Goal: Communication & Community: Ask a question

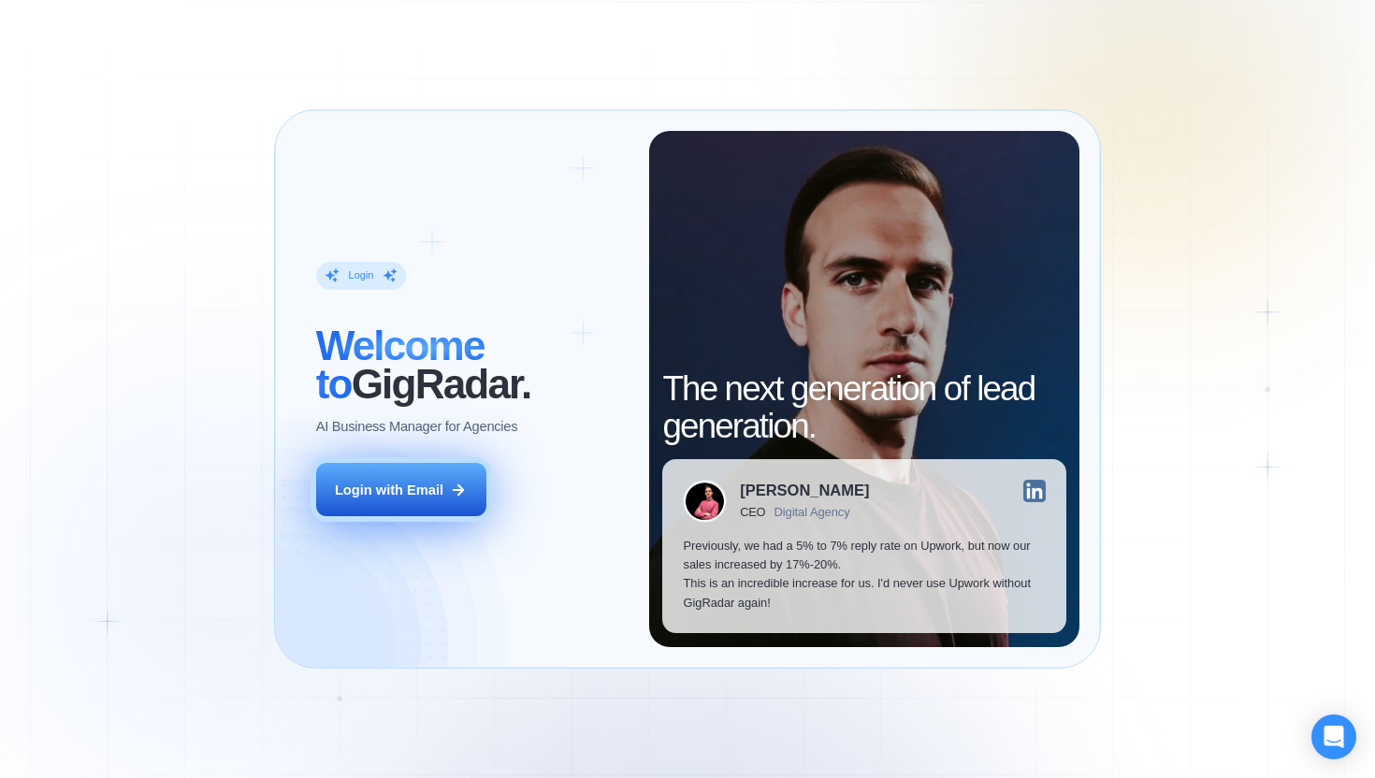
click at [414, 501] on button "Login with Email" at bounding box center [401, 489] width 170 height 53
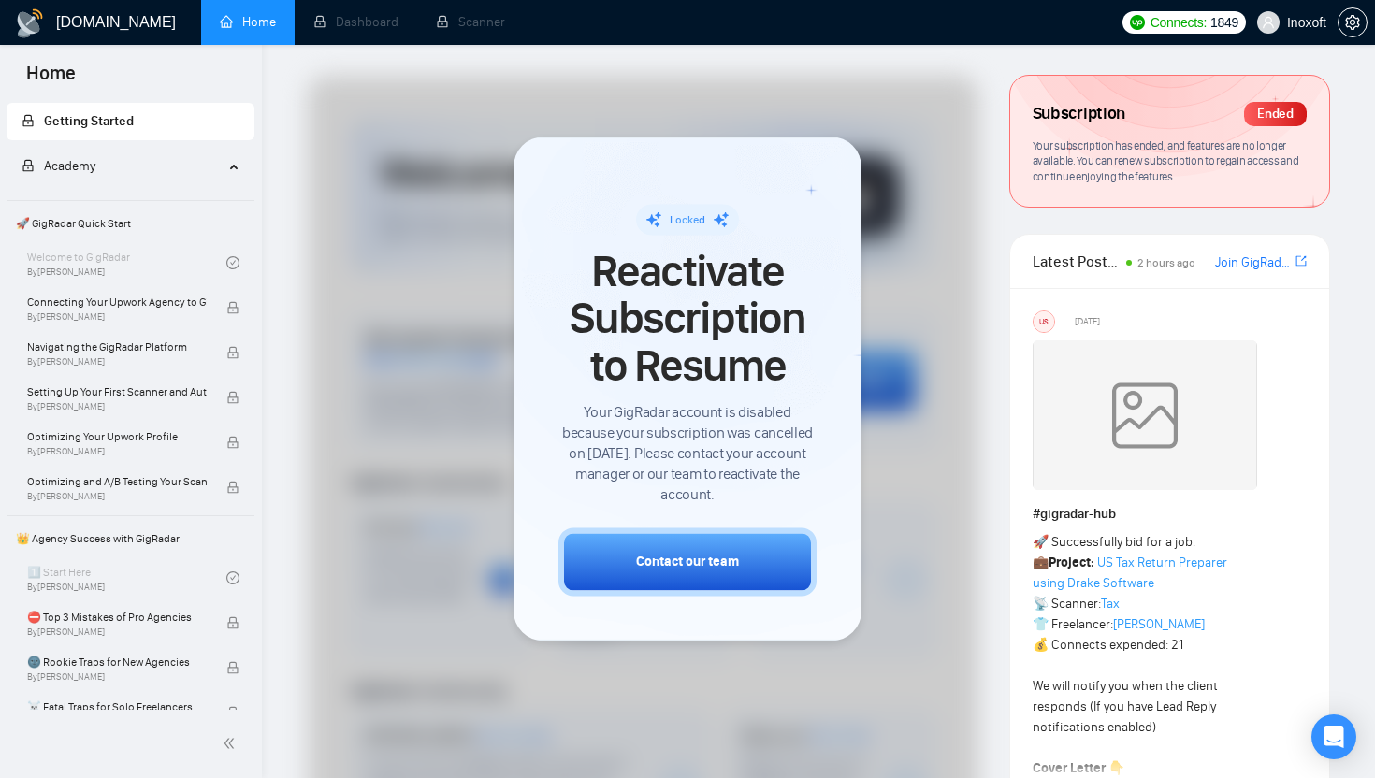
click at [1174, 22] on span "Connects:" at bounding box center [1179, 22] width 56 height 21
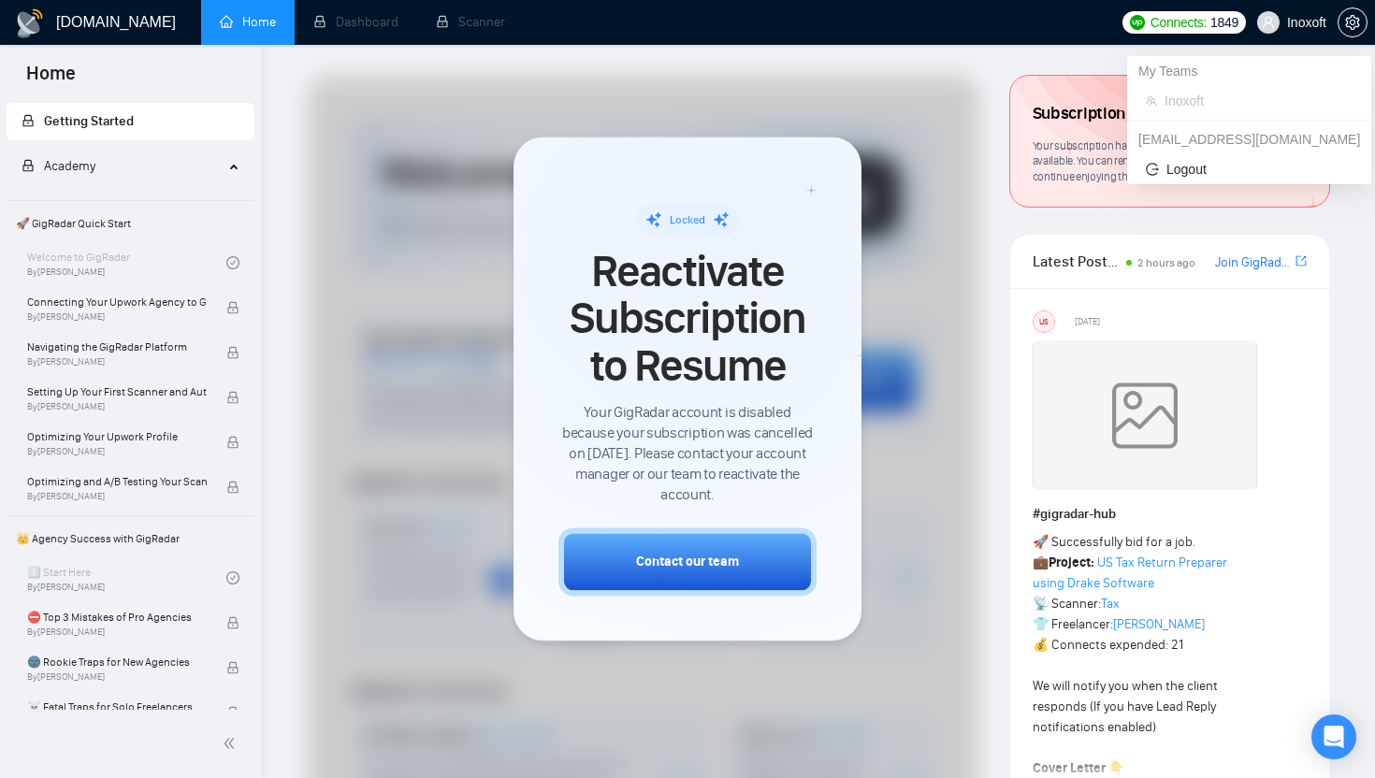
click at [1308, 22] on span "Inoxoft" at bounding box center [1306, 22] width 39 height 0
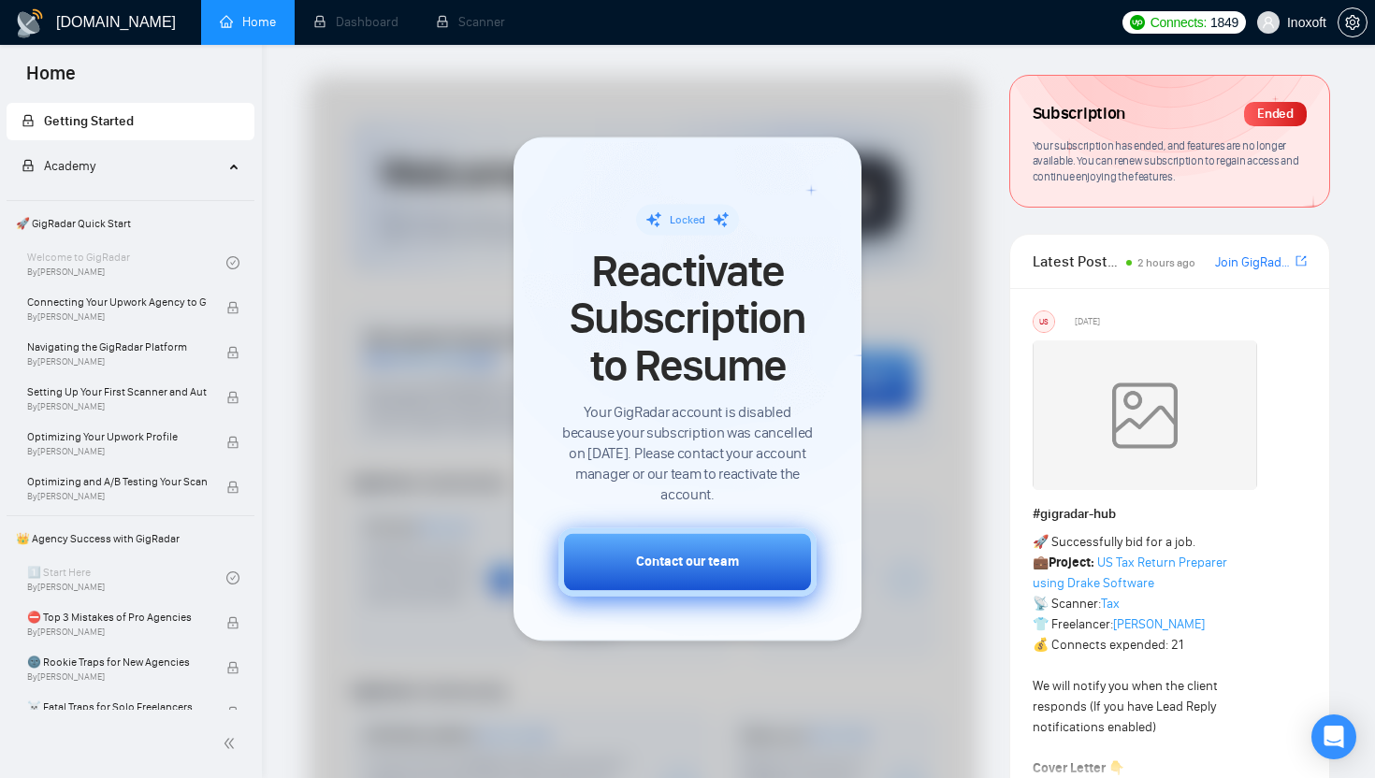
click at [707, 562] on div "Contact our team" at bounding box center [687, 563] width 103 height 20
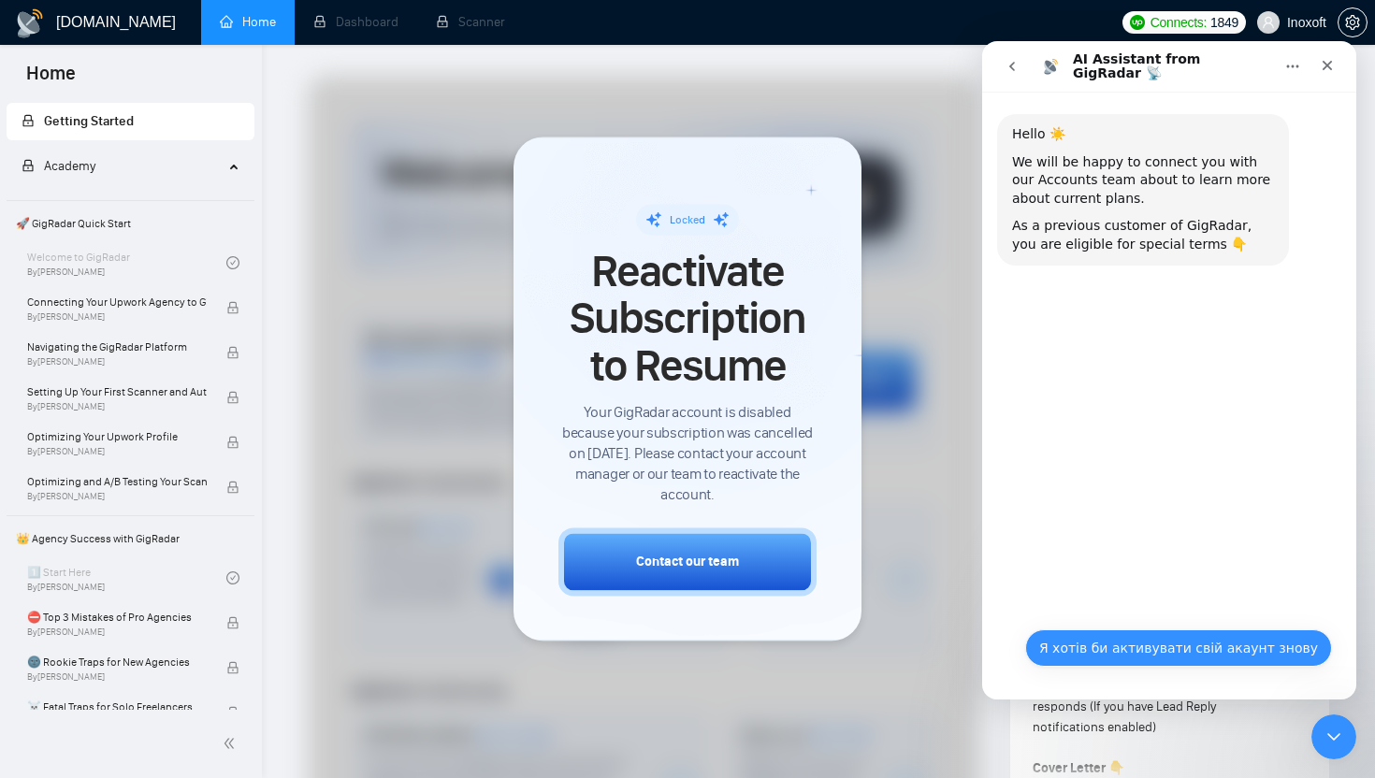
click at [1180, 638] on button "Я хотів би активувати свій акаунт знову" at bounding box center [1178, 648] width 307 height 37
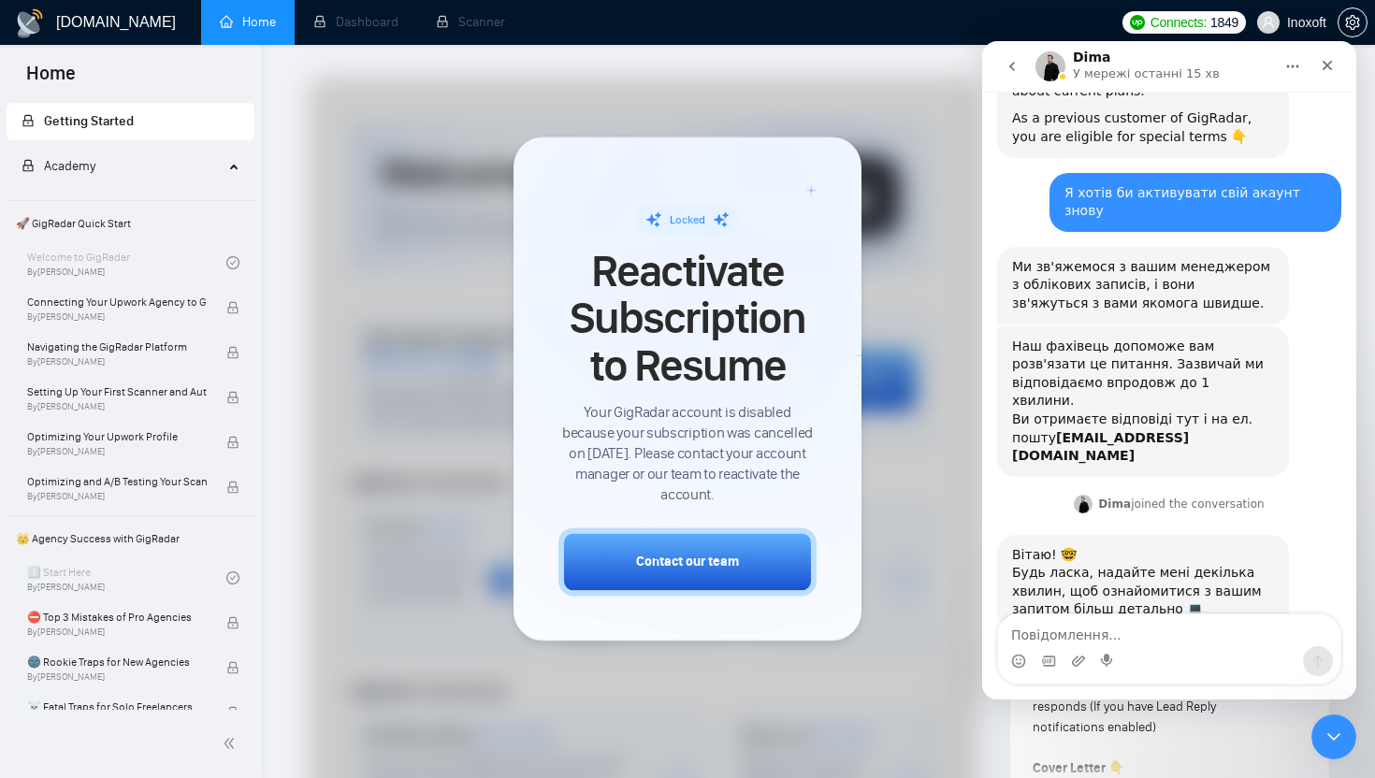
click at [77, 174] on span "Academy" at bounding box center [123, 166] width 202 height 37
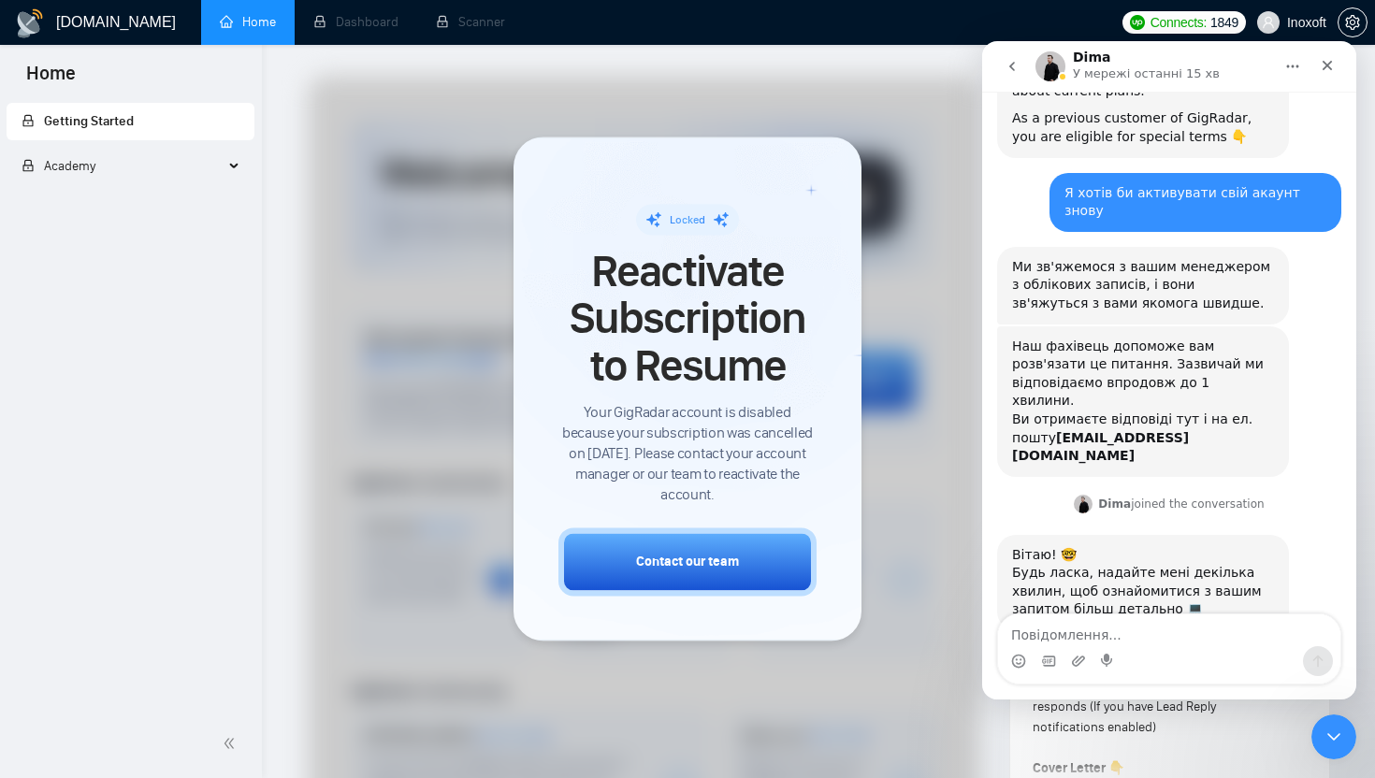
click at [77, 174] on span "Academy" at bounding box center [123, 166] width 202 height 37
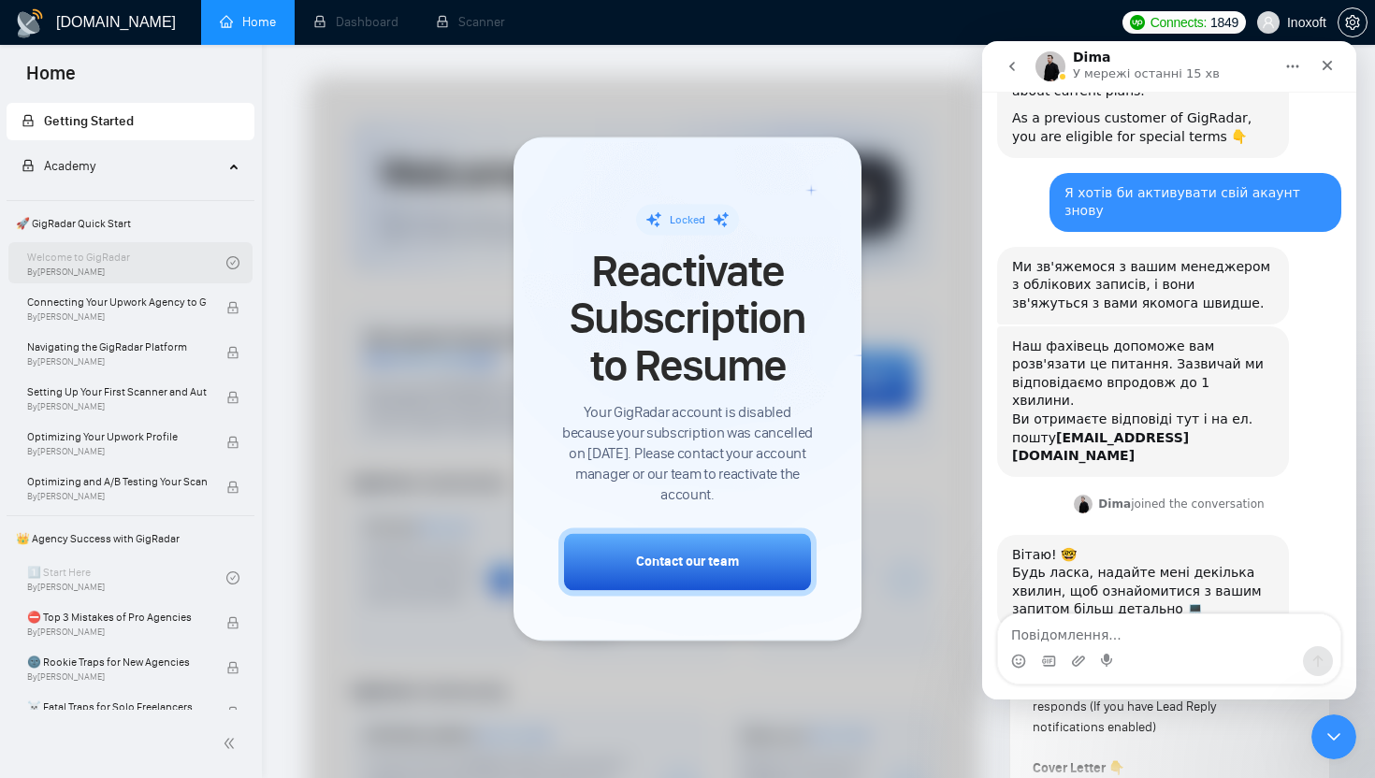
click at [35, 254] on div "Welcome to GigRadar By Vlad Timinsky" at bounding box center [126, 262] width 199 height 41
click at [196, 261] on div "Welcome to GigRadar By Vlad Timinsky" at bounding box center [126, 262] width 199 height 41
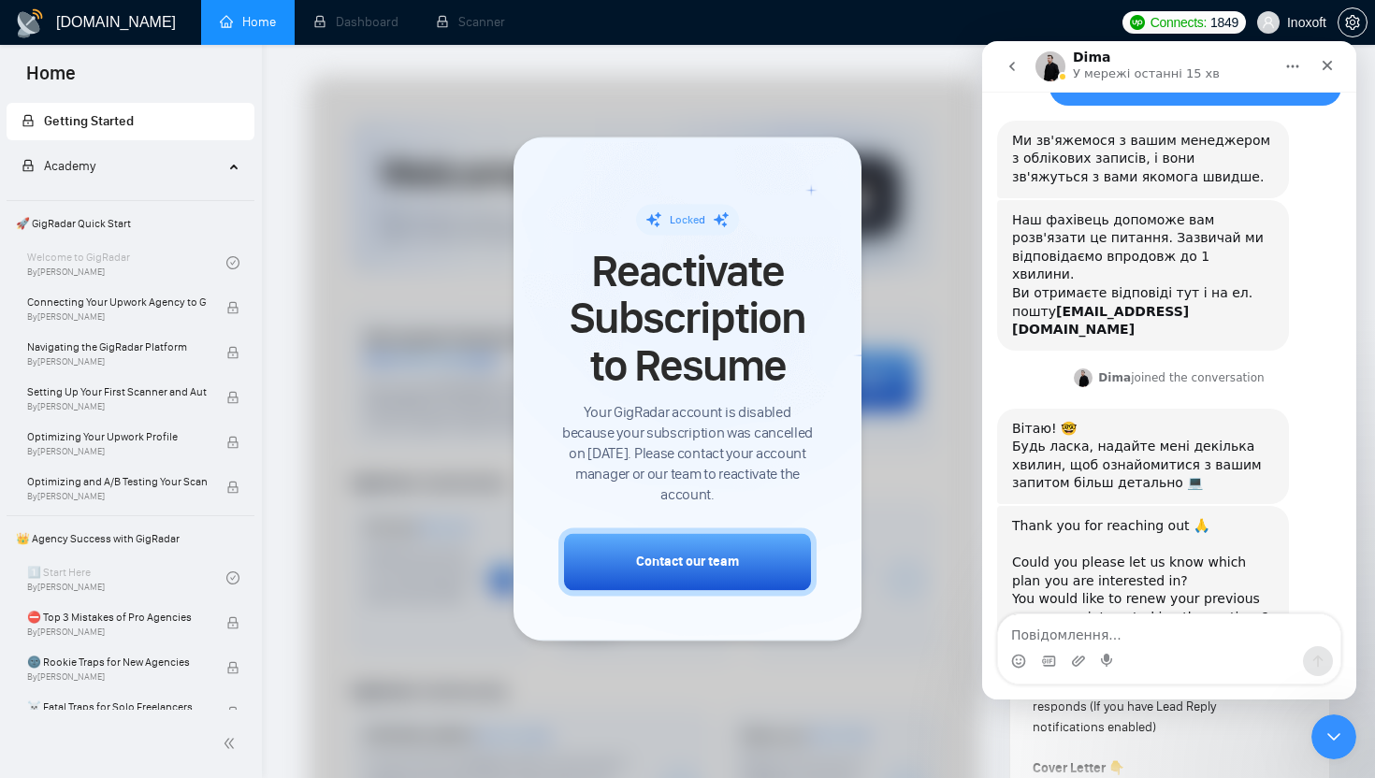
scroll to position [242, 0]
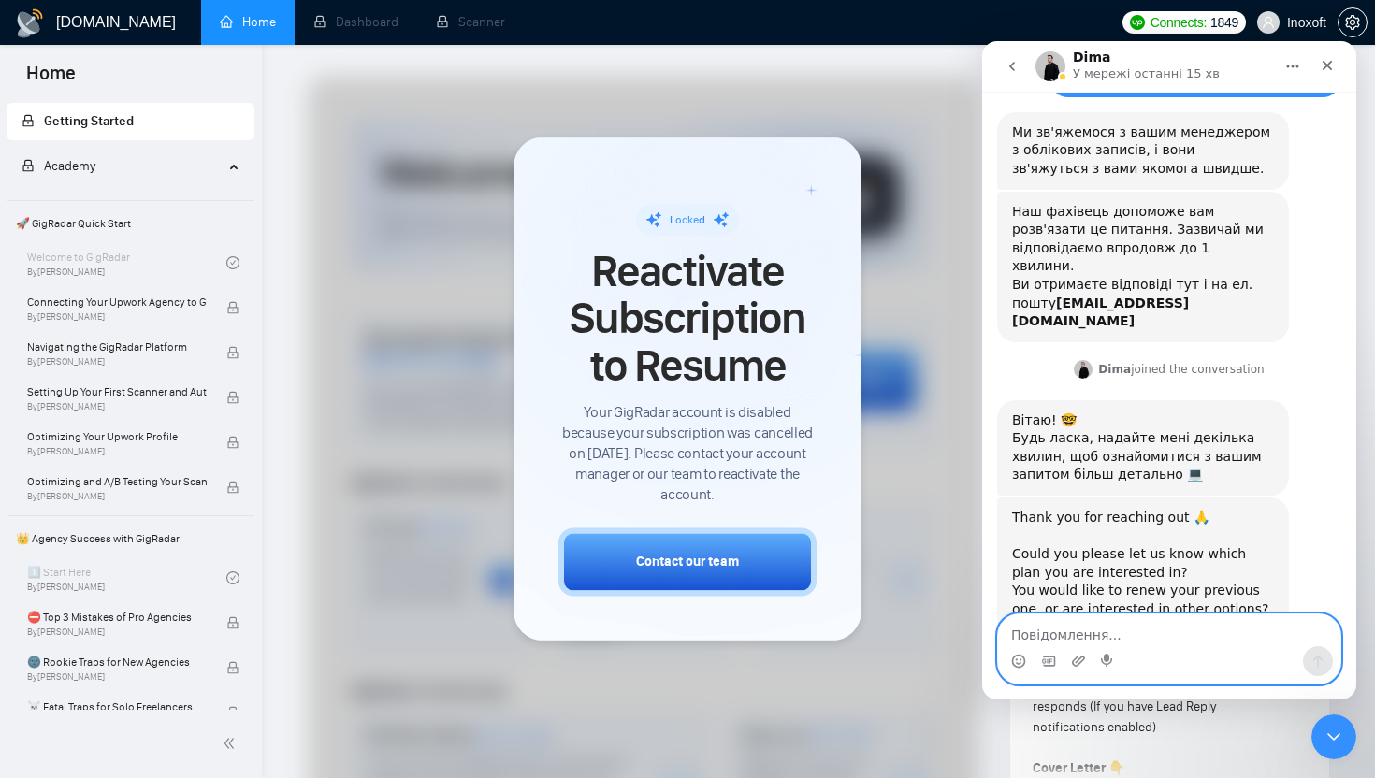
click at [1096, 633] on textarea "Повідомлення..." at bounding box center [1169, 631] width 342 height 32
drag, startPoint x: 1298, startPoint y: 635, endPoint x: 992, endPoint y: 631, distance: 305.9
click at [992, 631] on div "Could you send me what other plans you have? Could you send me what other plans…" at bounding box center [1169, 649] width 374 height 71
type textarea "Could you send me what other plans you have?"
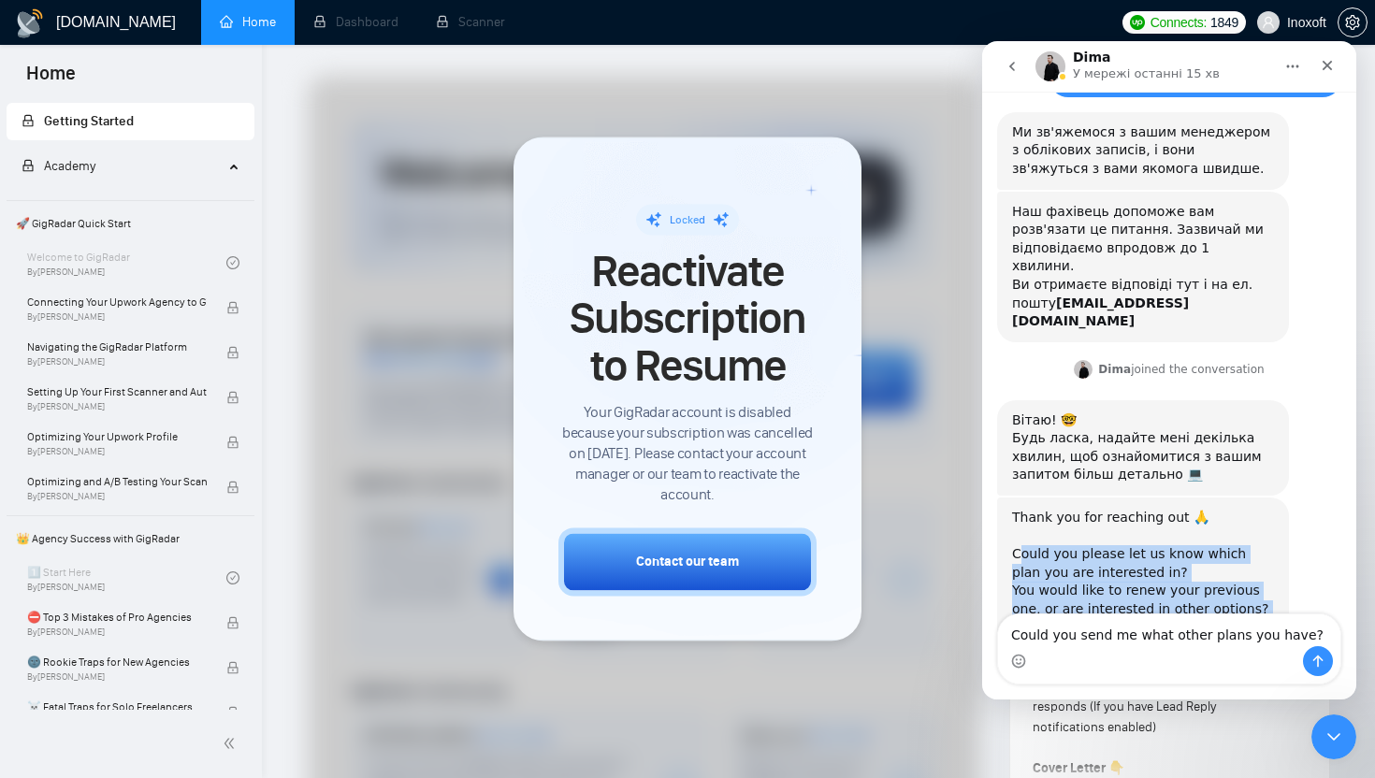
drag, startPoint x: 1018, startPoint y: 500, endPoint x: 1242, endPoint y: 556, distance: 231.2
click at [1242, 556] on div "Thank you for reaching out 🙏 ​ Could you please let us know which plan you are …" at bounding box center [1143, 573] width 262 height 128
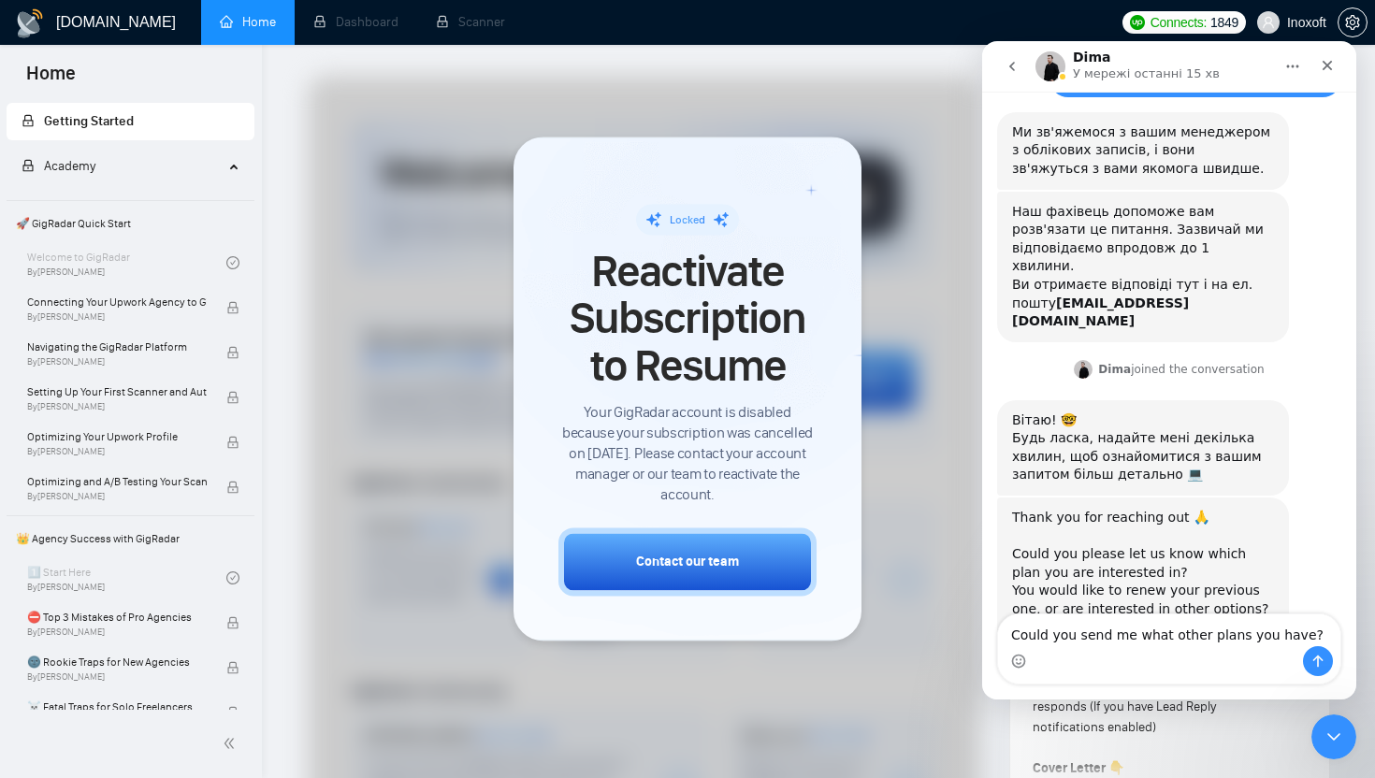
click at [1026, 528] on div "​" at bounding box center [1143, 537] width 262 height 19
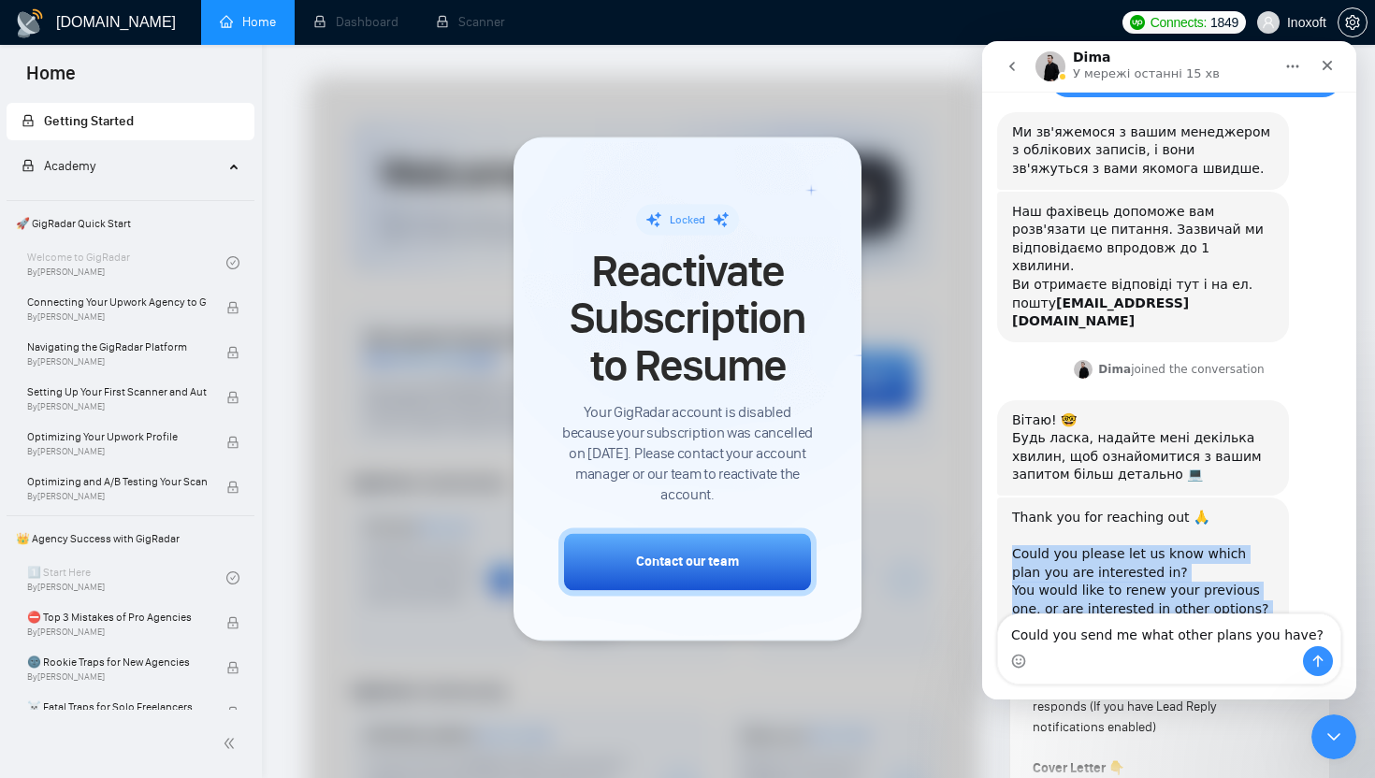
drag, startPoint x: 1016, startPoint y: 499, endPoint x: 1267, endPoint y: 567, distance: 259.8
click at [1267, 567] on div "Thank you for reaching out 🙏 ​ Could you please let us know which plan you are …" at bounding box center [1143, 573] width 292 height 151
copy div "Could you please let us know which plan you are interested in? You would like t…"
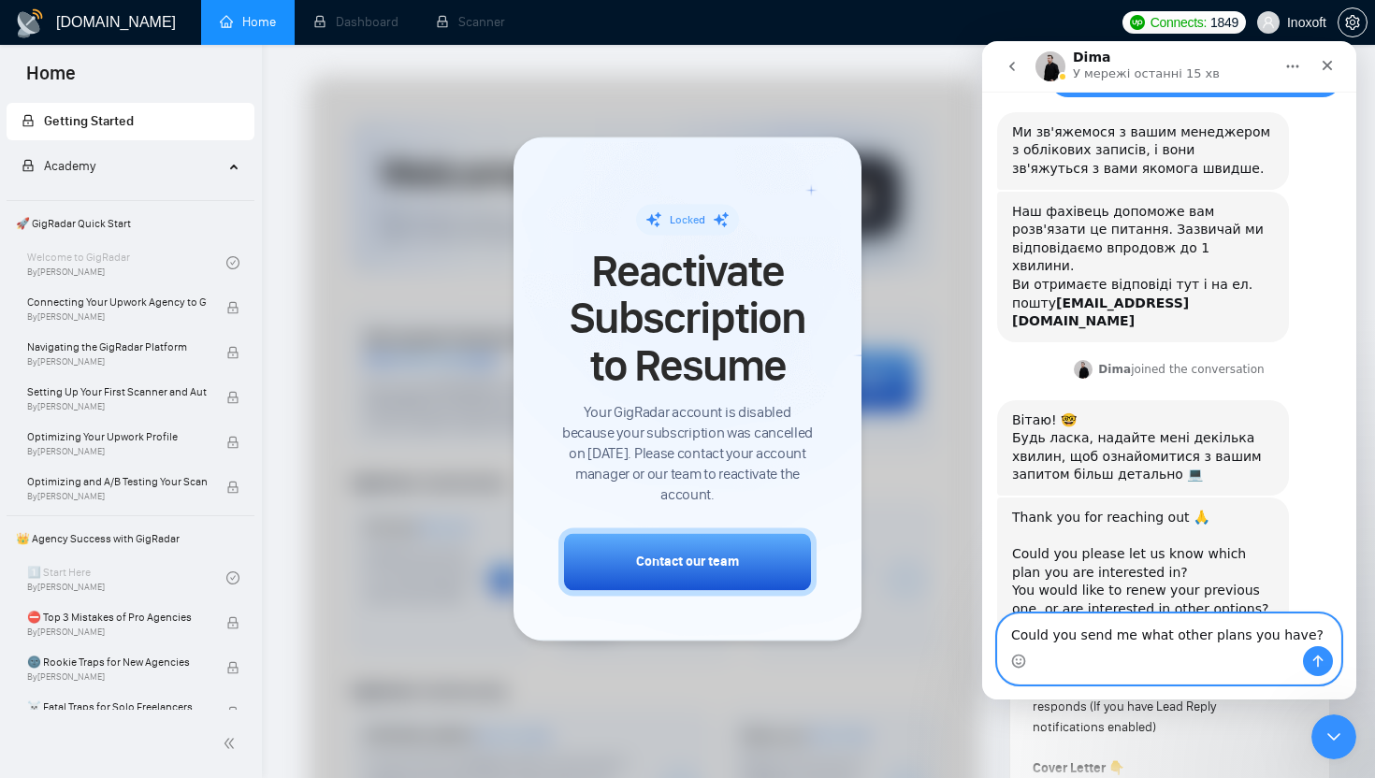
click at [1089, 641] on textarea "Could you send me what other plans you have?" at bounding box center [1169, 631] width 342 height 32
drag, startPoint x: 1281, startPoint y: 633, endPoint x: 963, endPoint y: 631, distance: 318.0
click at [982, 631] on html "Dima У мережі останні 15 хв Hello ☀️ We will be happy to connect you with our A…" at bounding box center [1169, 370] width 374 height 659
paste textarea "Before deciding, could you please share what other plans are currently availabl…"
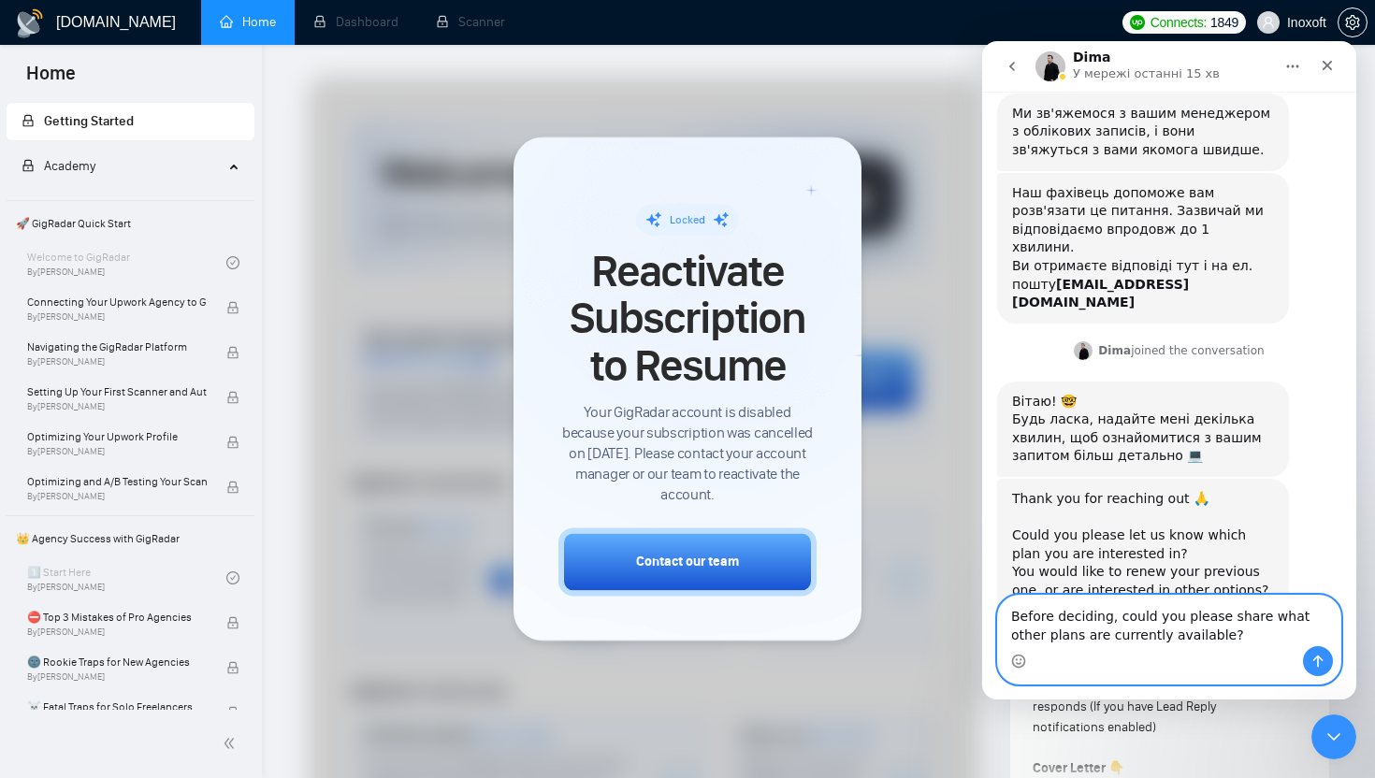
type textarea "Before deciding, could you please share what other plans are currently availabl…"
click at [1322, 664] on icon "Надіслати повідомлення…" at bounding box center [1317, 661] width 15 height 15
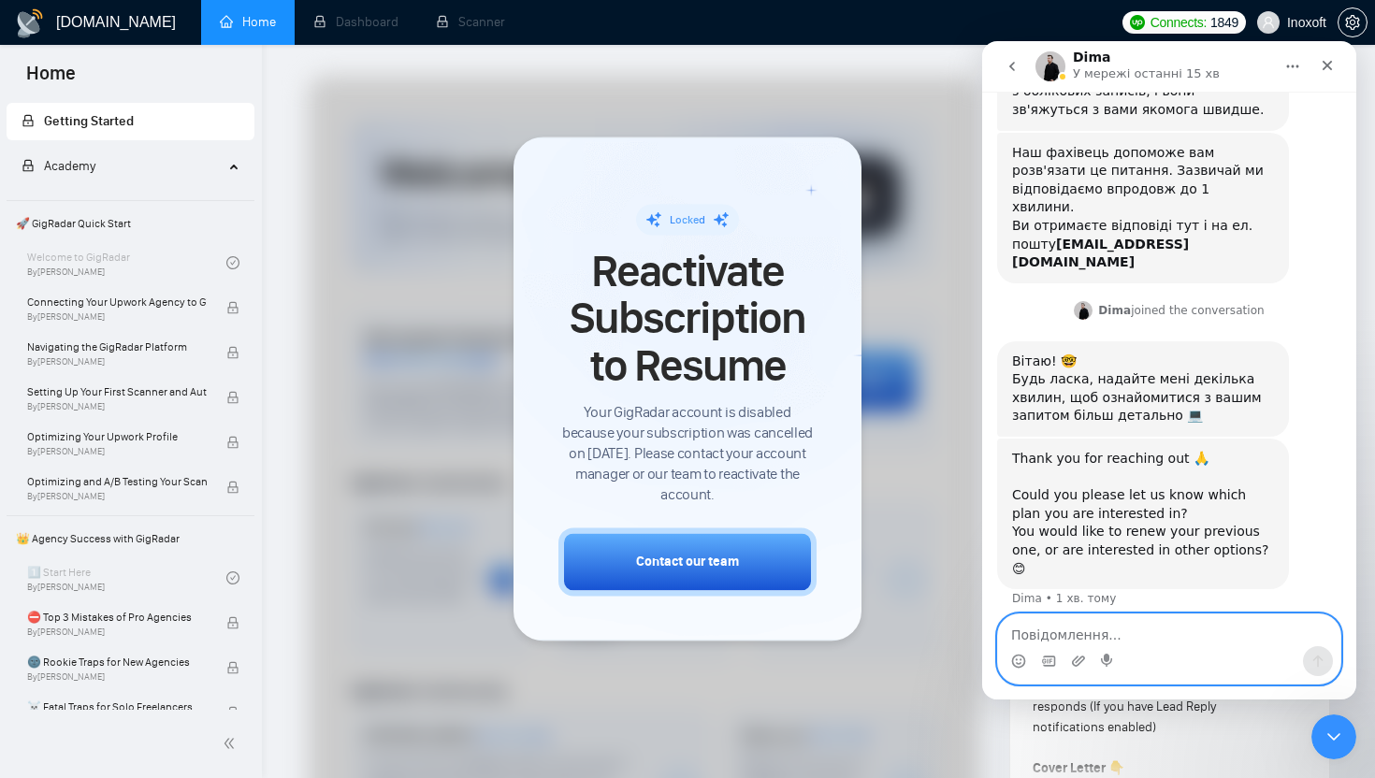
scroll to position [316, 0]
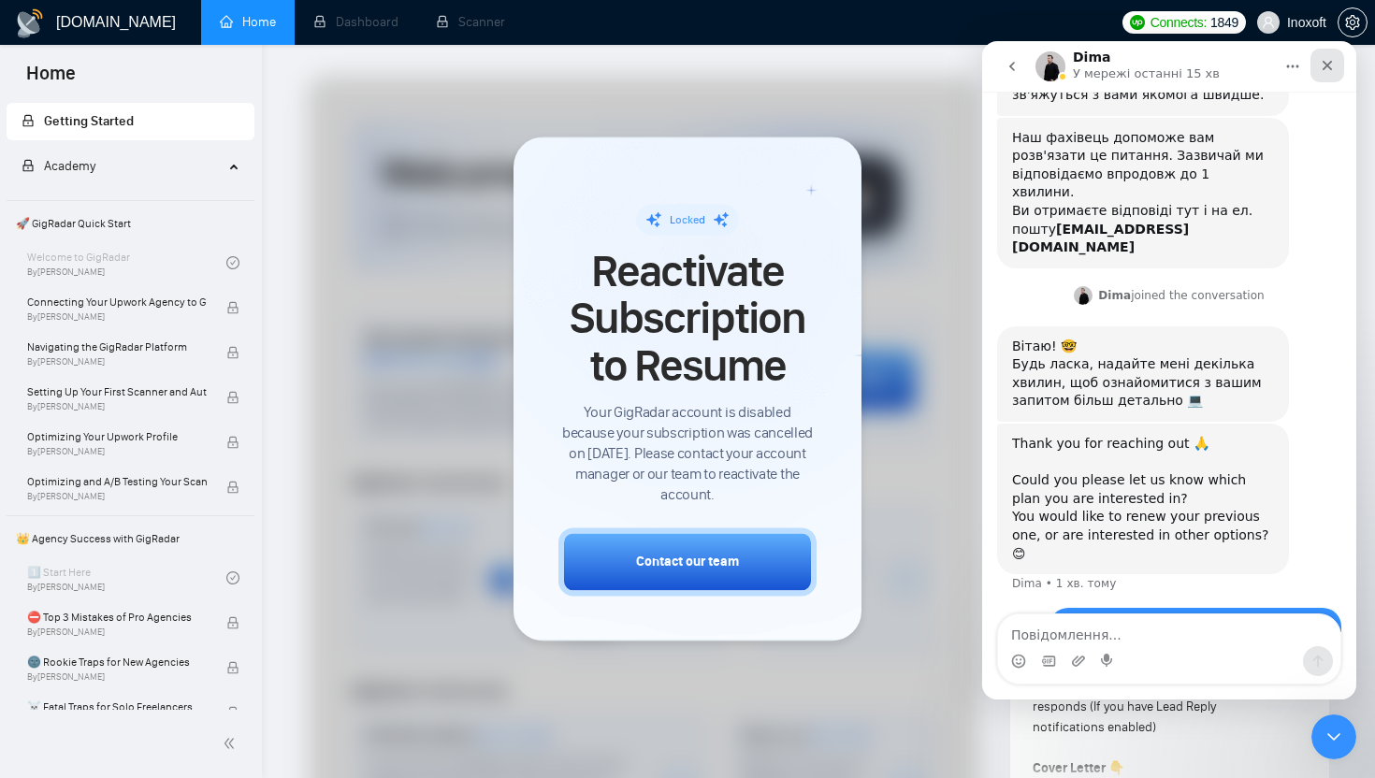
click at [1329, 63] on icon "Закрити" at bounding box center [1328, 66] width 10 height 10
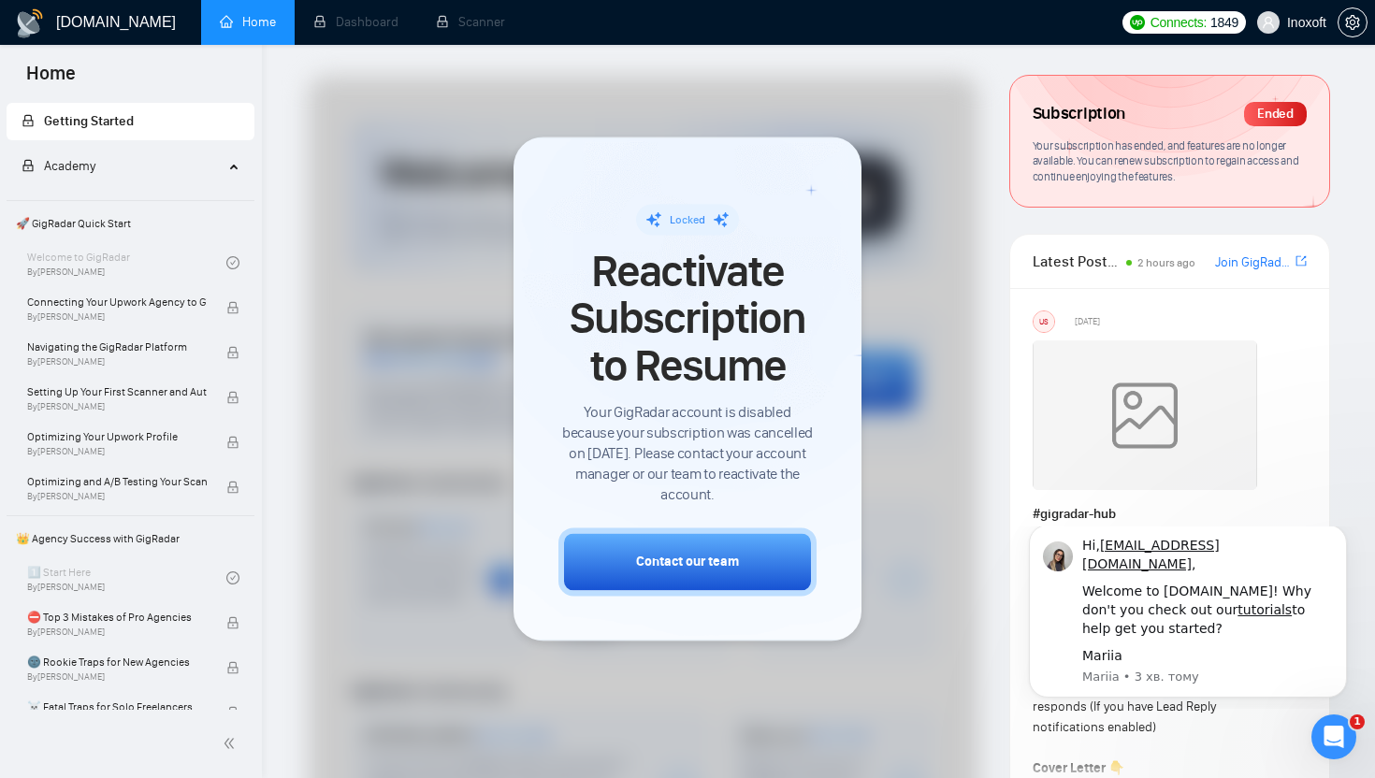
scroll to position [0, 0]
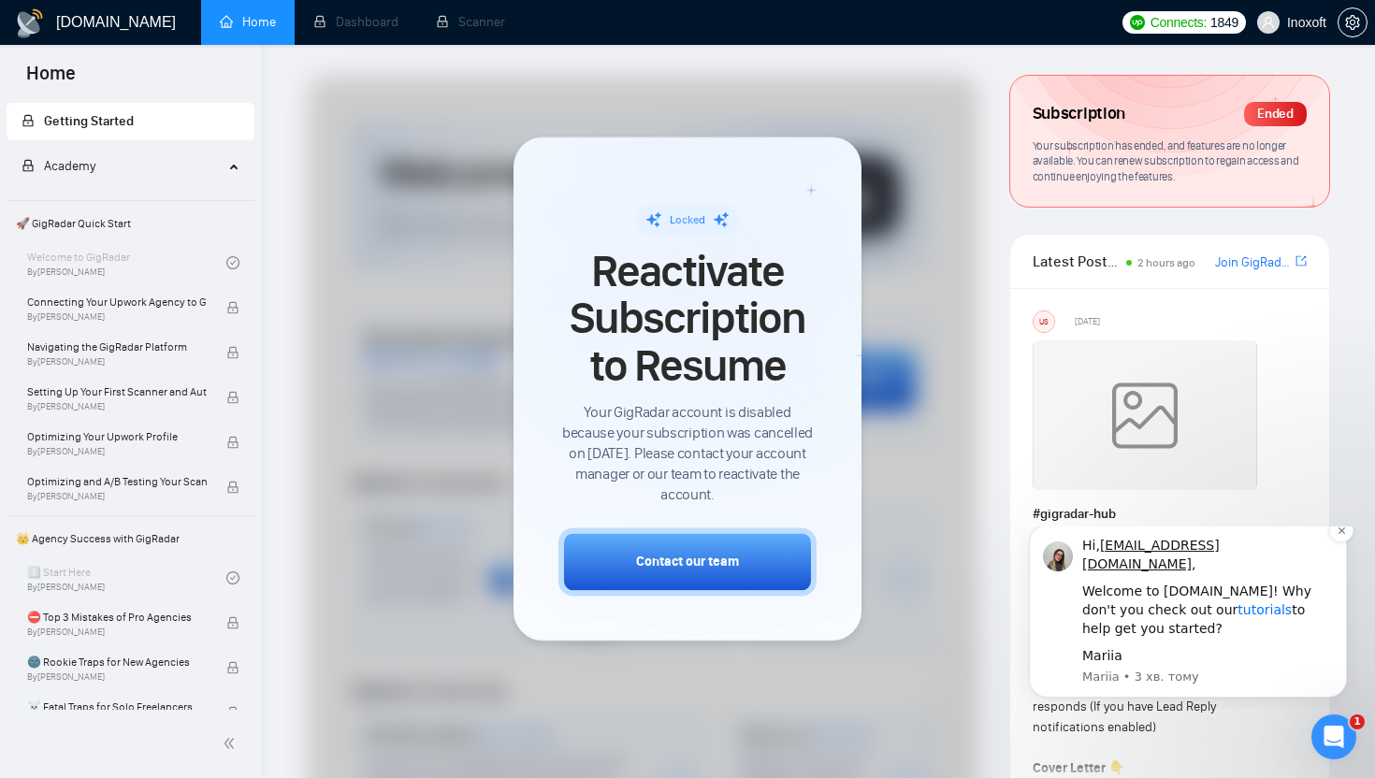
click at [1238, 615] on link "tutorials" at bounding box center [1265, 609] width 54 height 15
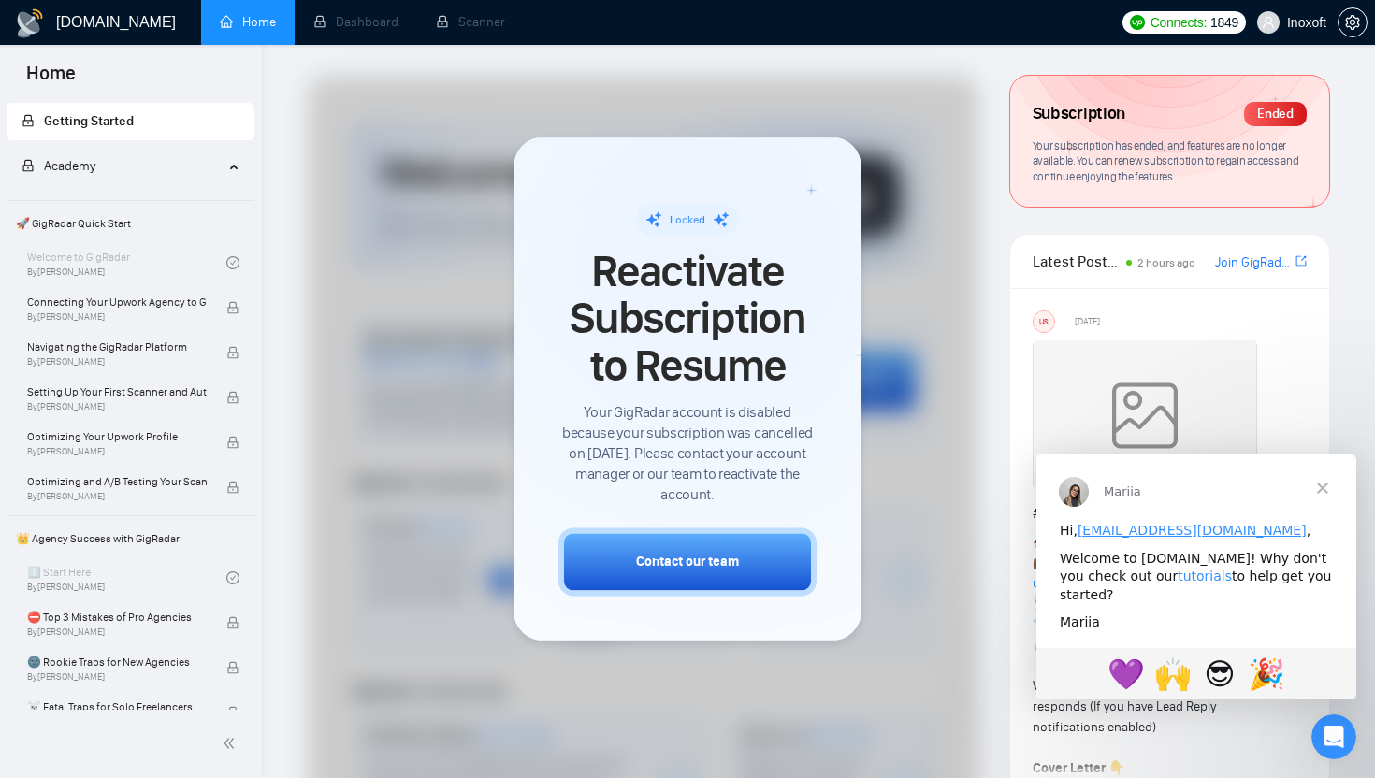
click at [1178, 577] on link "tutorials" at bounding box center [1205, 576] width 54 height 15
click at [1338, 738] on icon "Відкрити програму для спілкування Intercom" at bounding box center [1331, 734] width 31 height 31
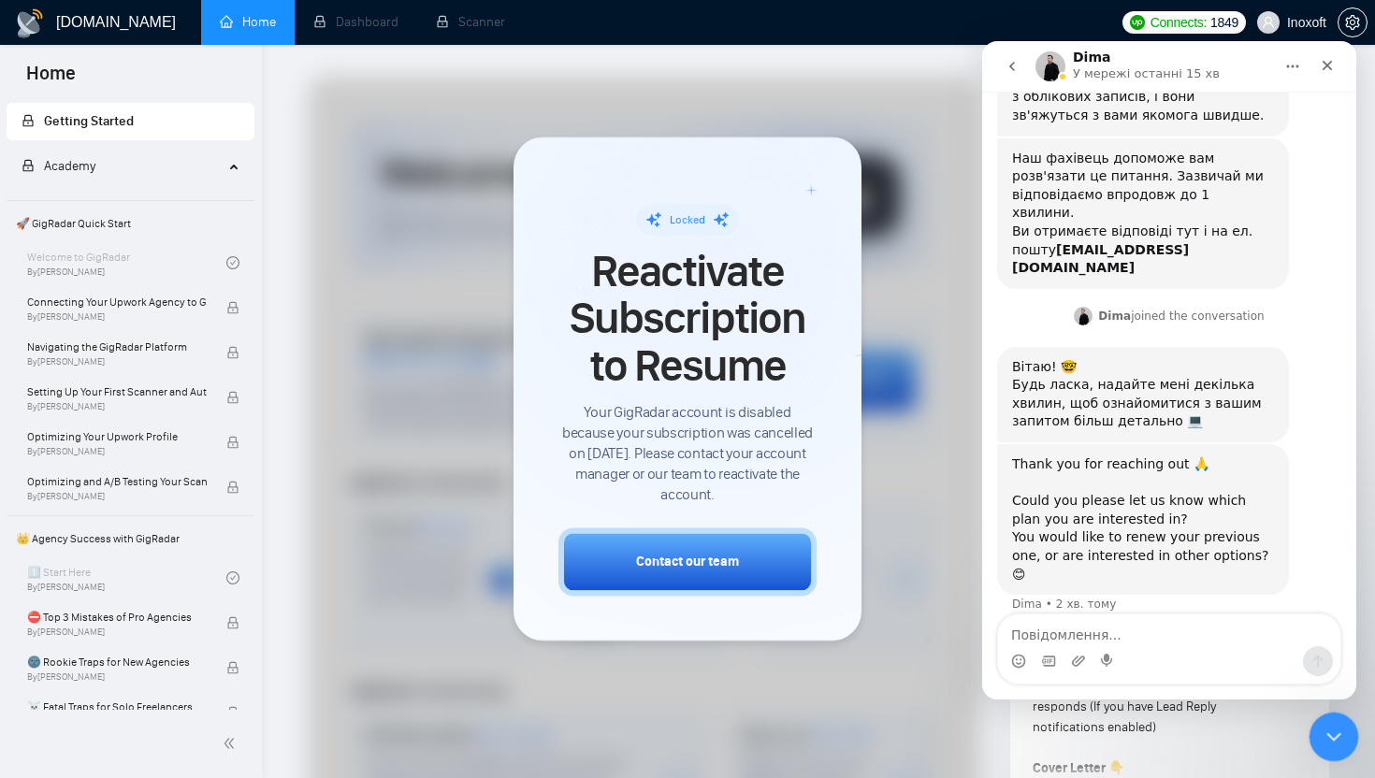
scroll to position [316, 0]
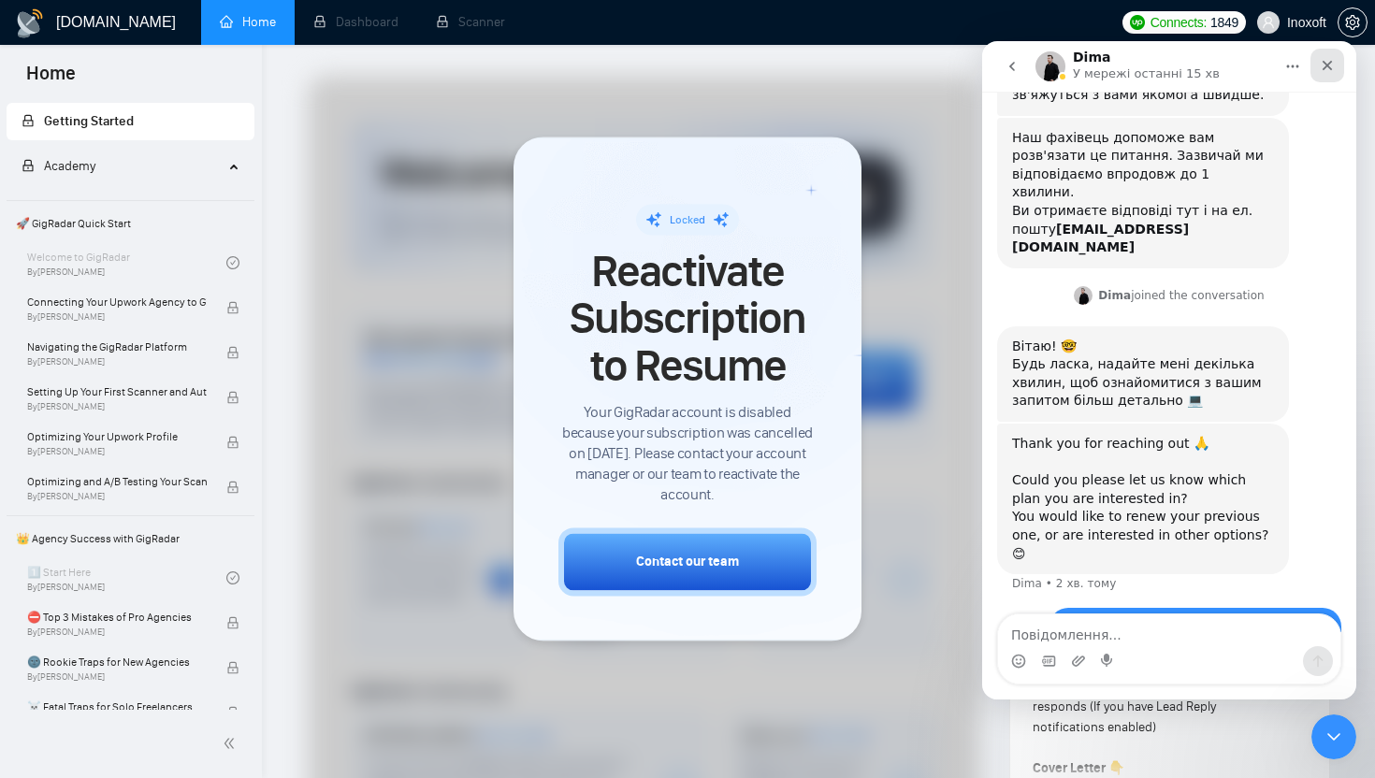
click at [1332, 73] on div "Закрити" at bounding box center [1327, 66] width 34 height 34
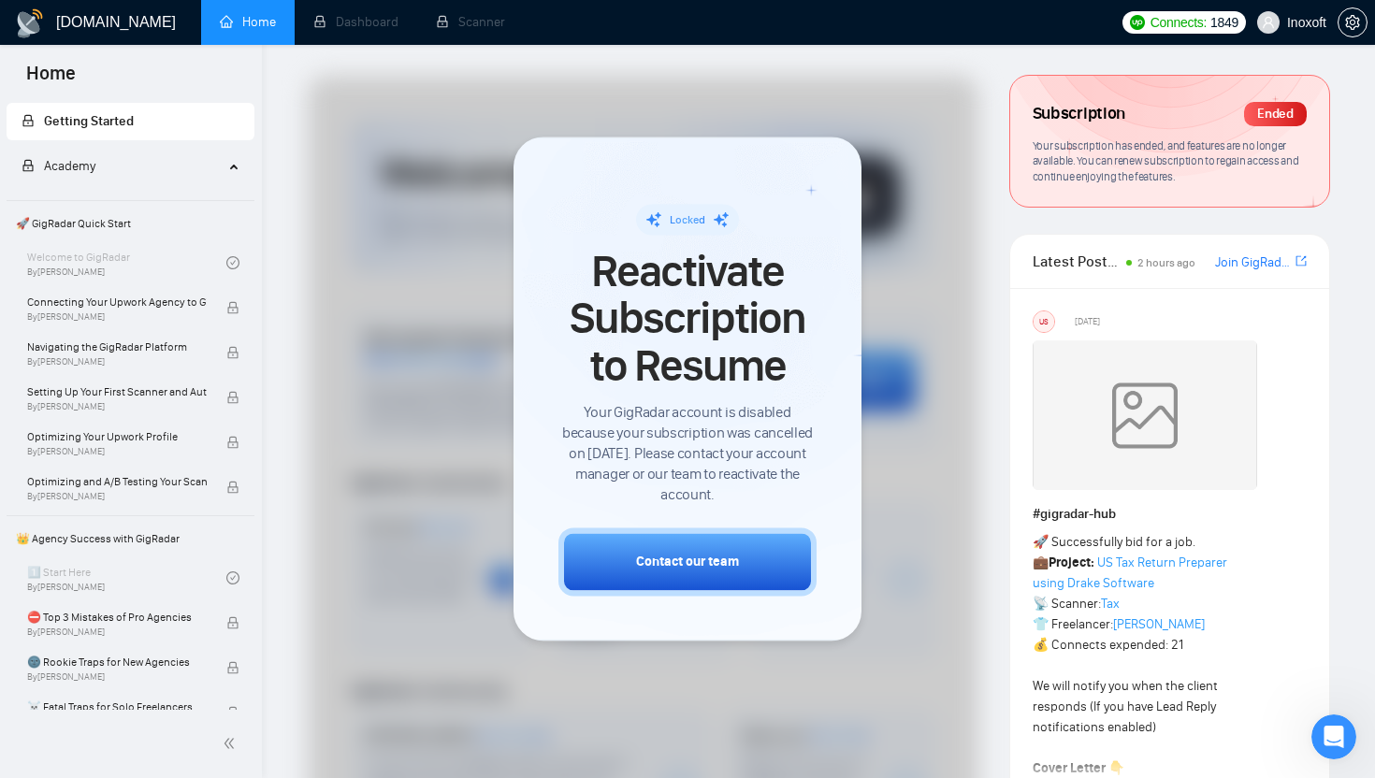
click at [1094, 770] on strong "Cover Letter 👇" at bounding box center [1079, 768] width 92 height 16
click at [1245, 269] on link "Join GigRadar Slack Community" at bounding box center [1253, 263] width 77 height 21
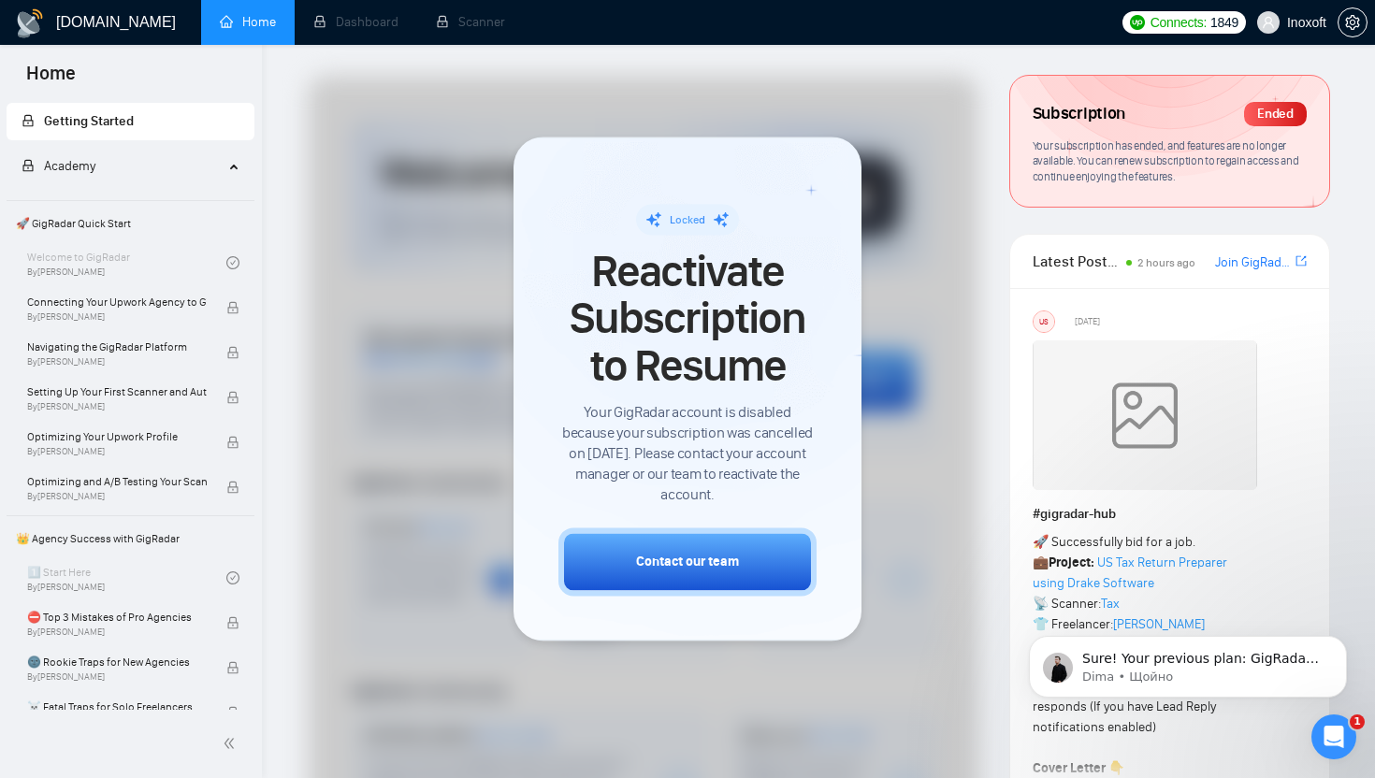
scroll to position [691, 0]
click at [1155, 666] on p "Sure! Your previous plan: GigRadar Quartlery Plan: $1410 Our current pricing: M…" at bounding box center [1202, 659] width 241 height 19
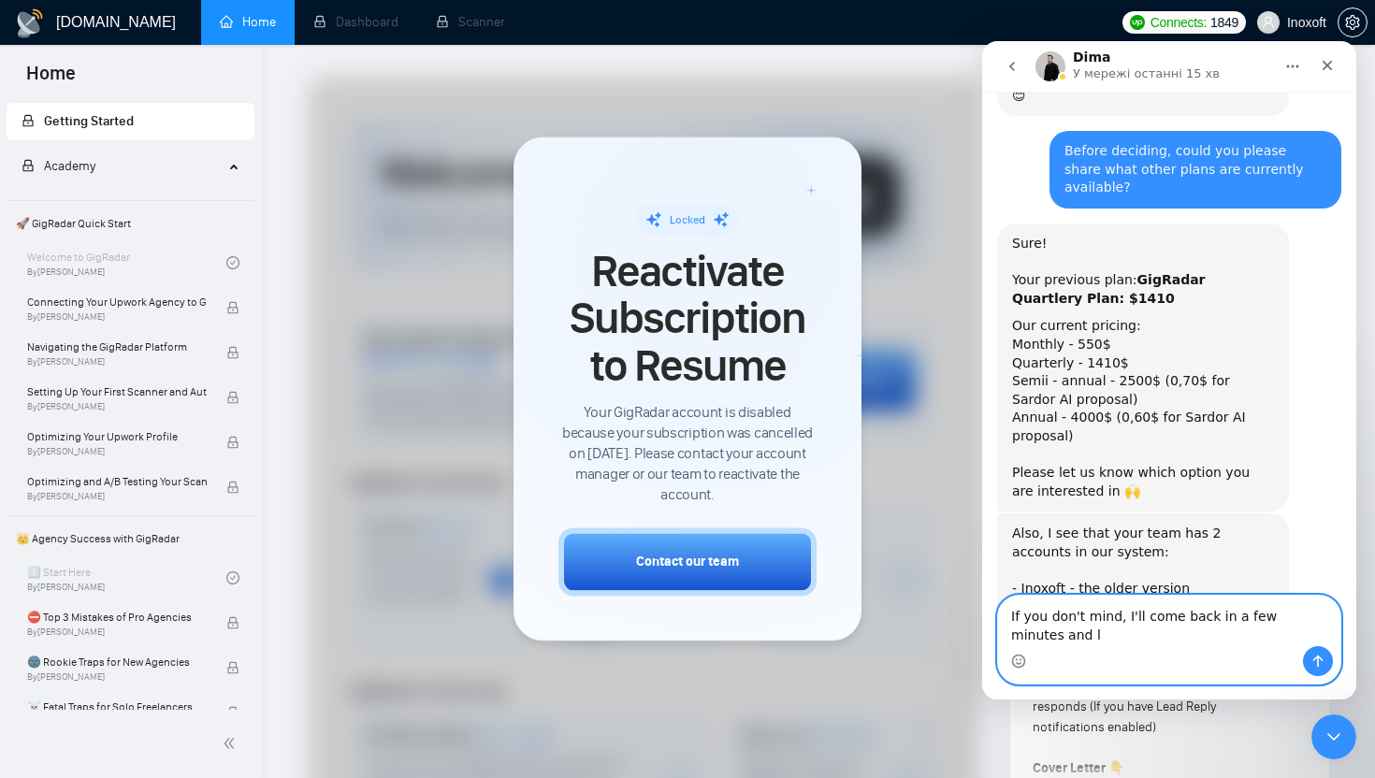
scroll to position [790, 0]
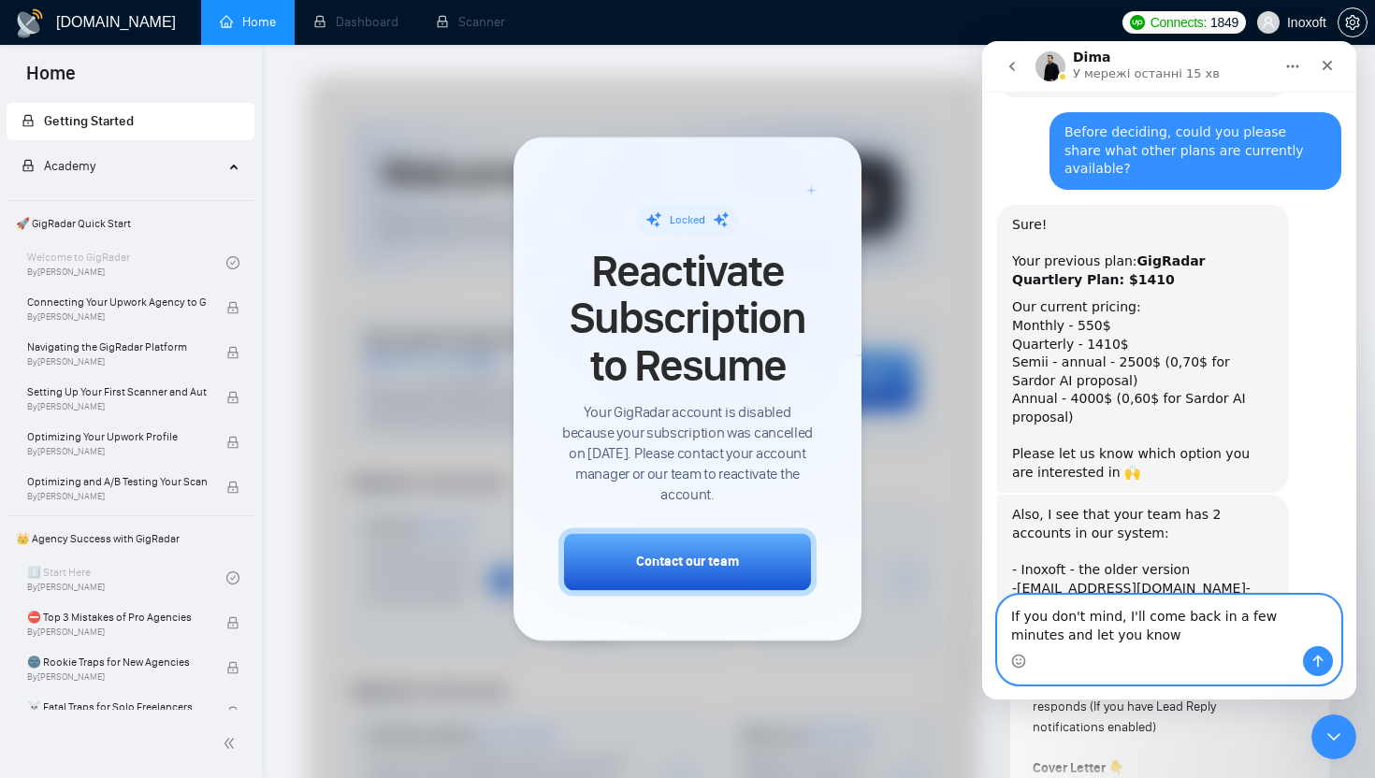
type textarea "If you don't mind, I'll come back in a few minutes and let you know."
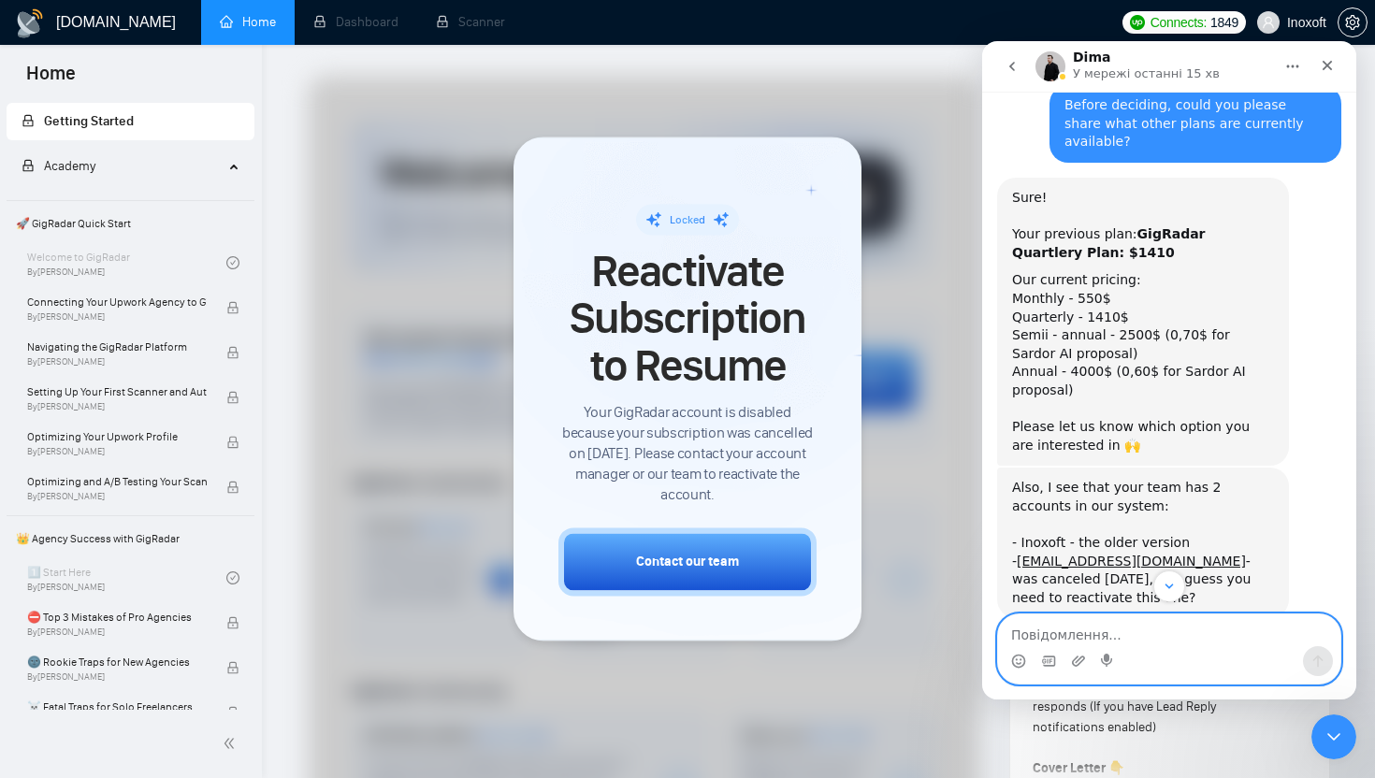
scroll to position [796, 0]
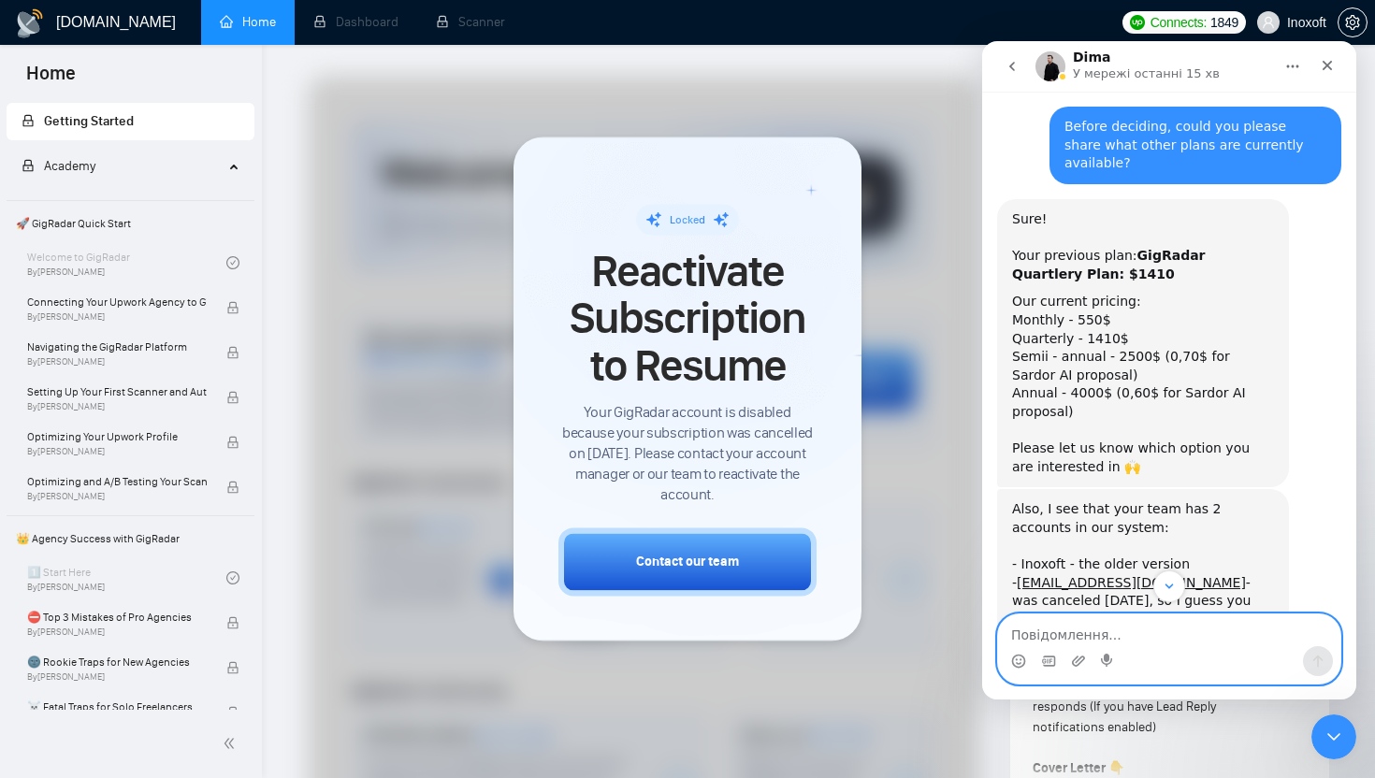
type textarea "Ц"
type textarea "w"
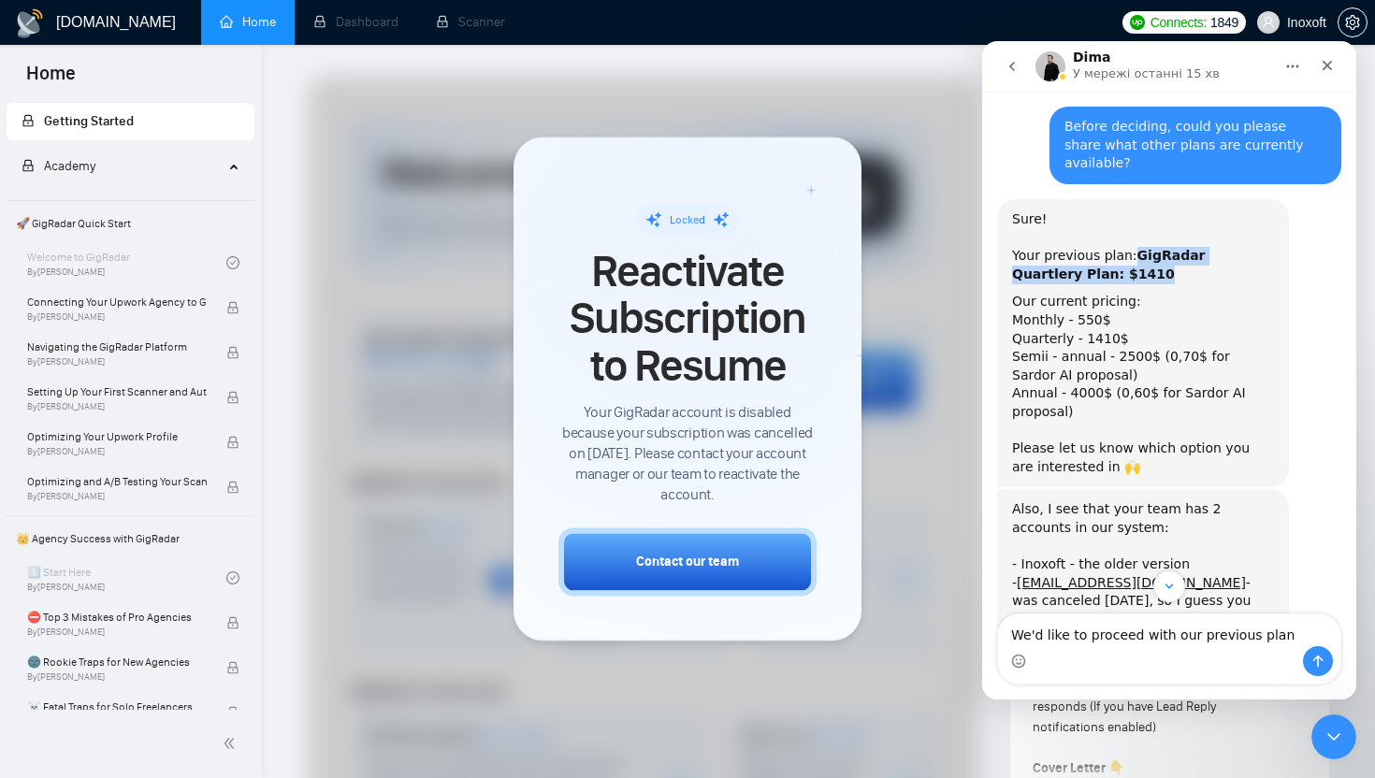
drag, startPoint x: 1131, startPoint y: 164, endPoint x: 1129, endPoint y: 175, distance: 11.4
click at [1131, 210] on div "Sure! Your previous plan: GigRadar Quartlery Plan: $1410" at bounding box center [1143, 246] width 262 height 73
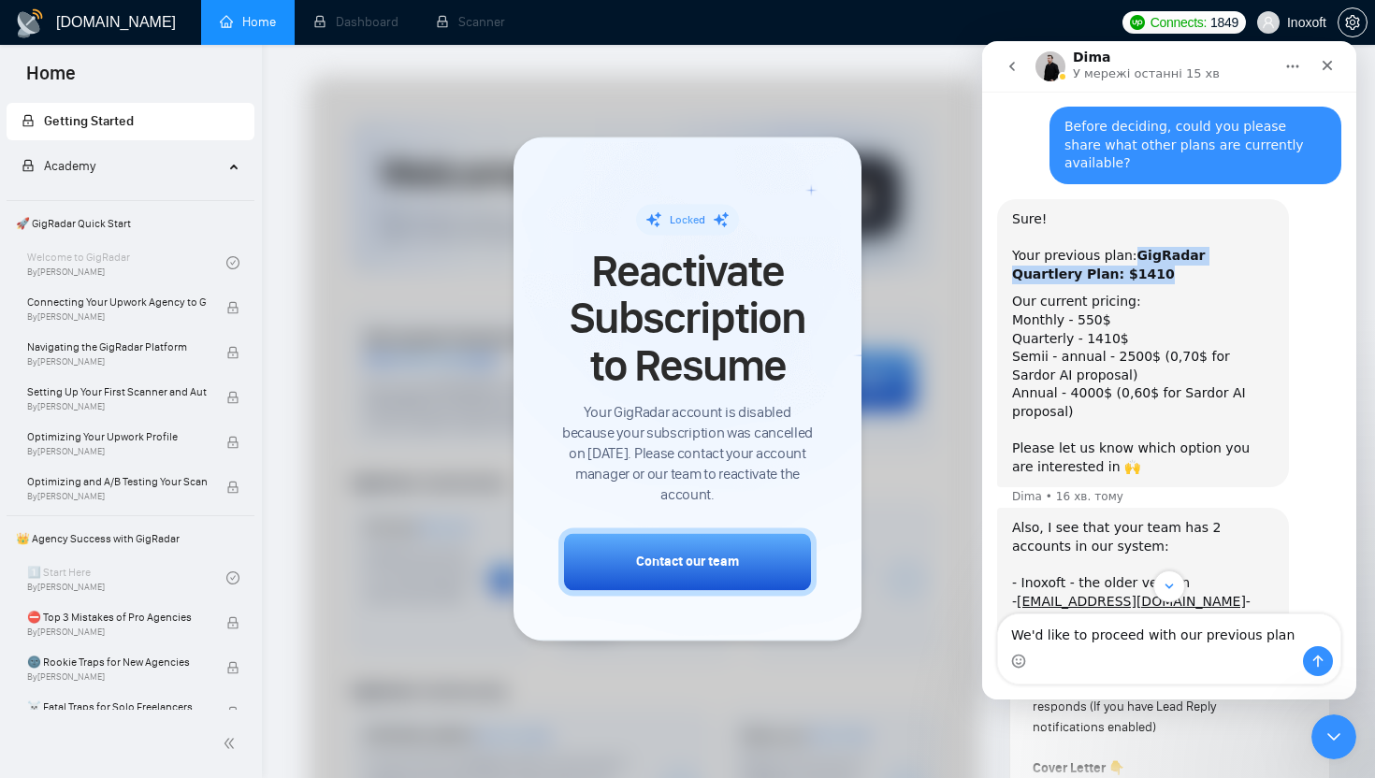
copy b "GigRadar Quartlery Plan: $1410"
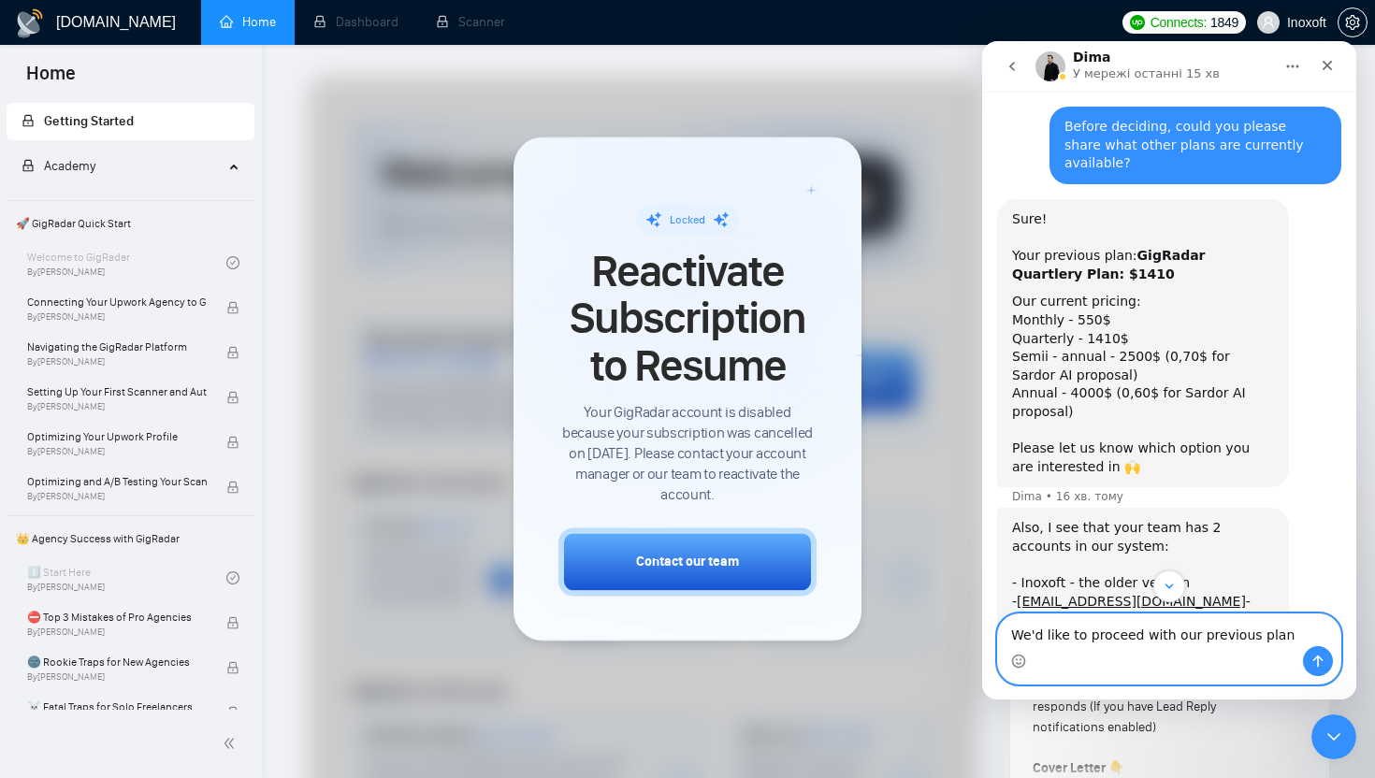
click at [1275, 640] on textarea "We'd like to proceed with our previous plan" at bounding box center [1169, 631] width 342 height 32
paste textarea "GigRadar Quartlery Plan: $1410"
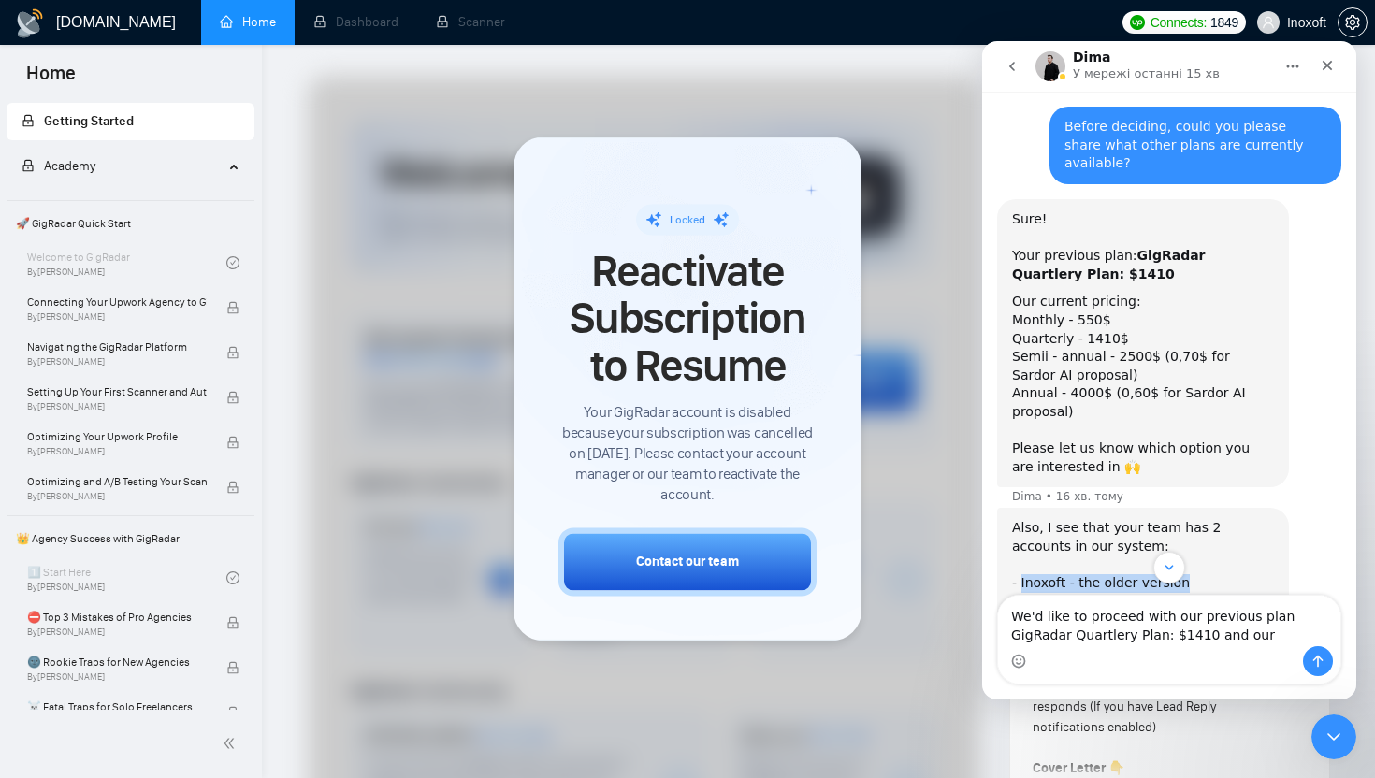
drag, startPoint x: 1021, startPoint y: 494, endPoint x: 1180, endPoint y: 498, distance: 160.0
click at [1180, 519] on div "Also, I see that your team has 2 accounts in our system: - Inoxoft - the older …" at bounding box center [1143, 583] width 262 height 128
copy div "Inoxoft - the older version"
click at [1218, 636] on textarea "We'd like to proceed with our previous plan GigRadar Quartlery Plan: $1410 and …" at bounding box center [1169, 621] width 342 height 51
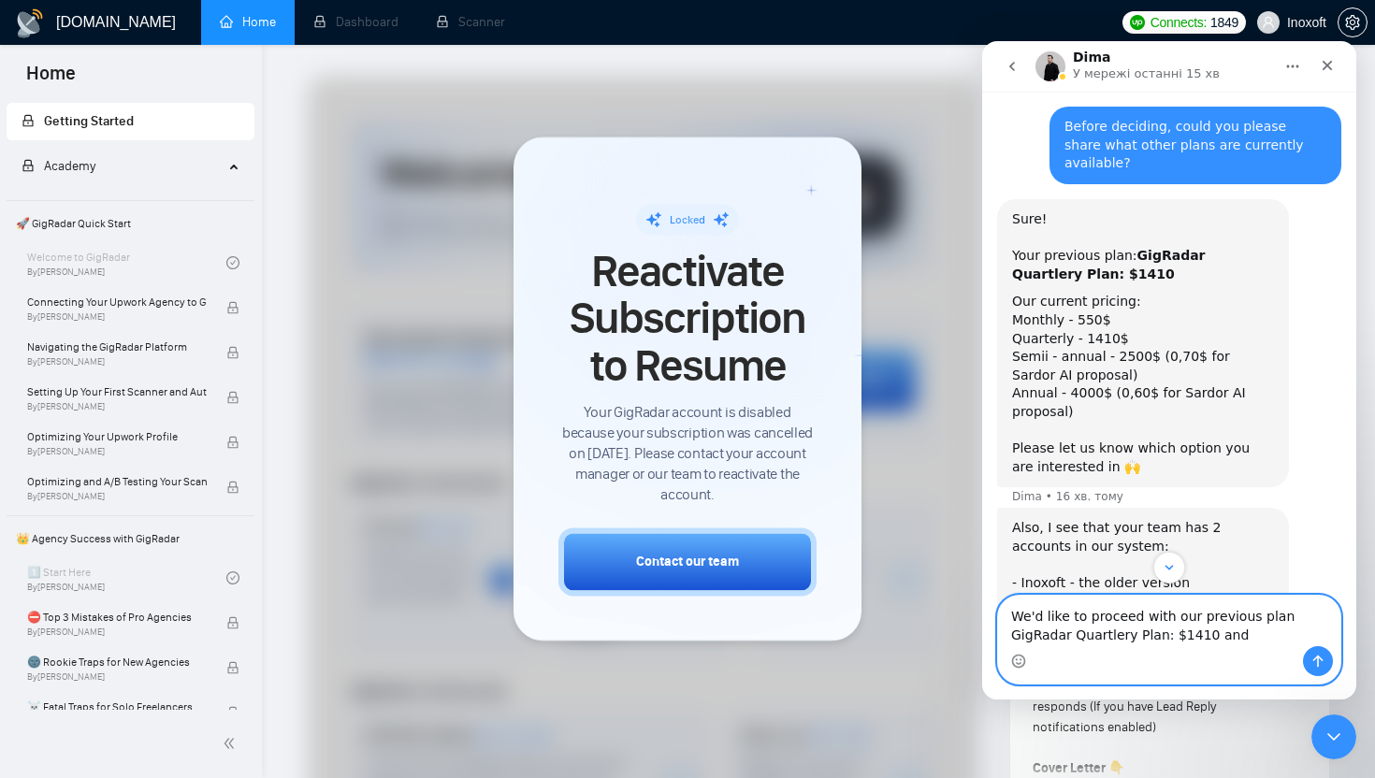
paste textarea "Inoxoft - the older version"
type textarea "We'd like to proceed with our previous plan GigRadar Quartlery Plan: $1410 and …"
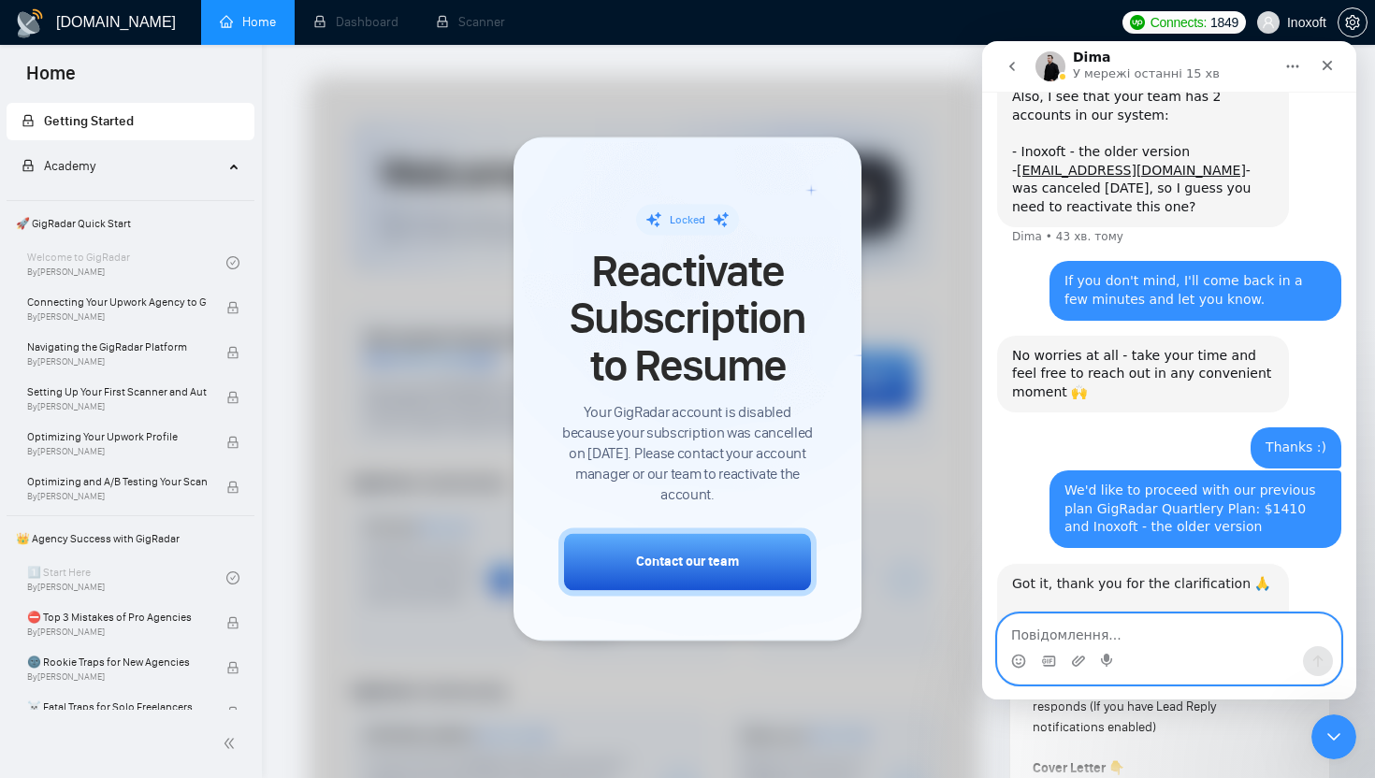
scroll to position [1258, 0]
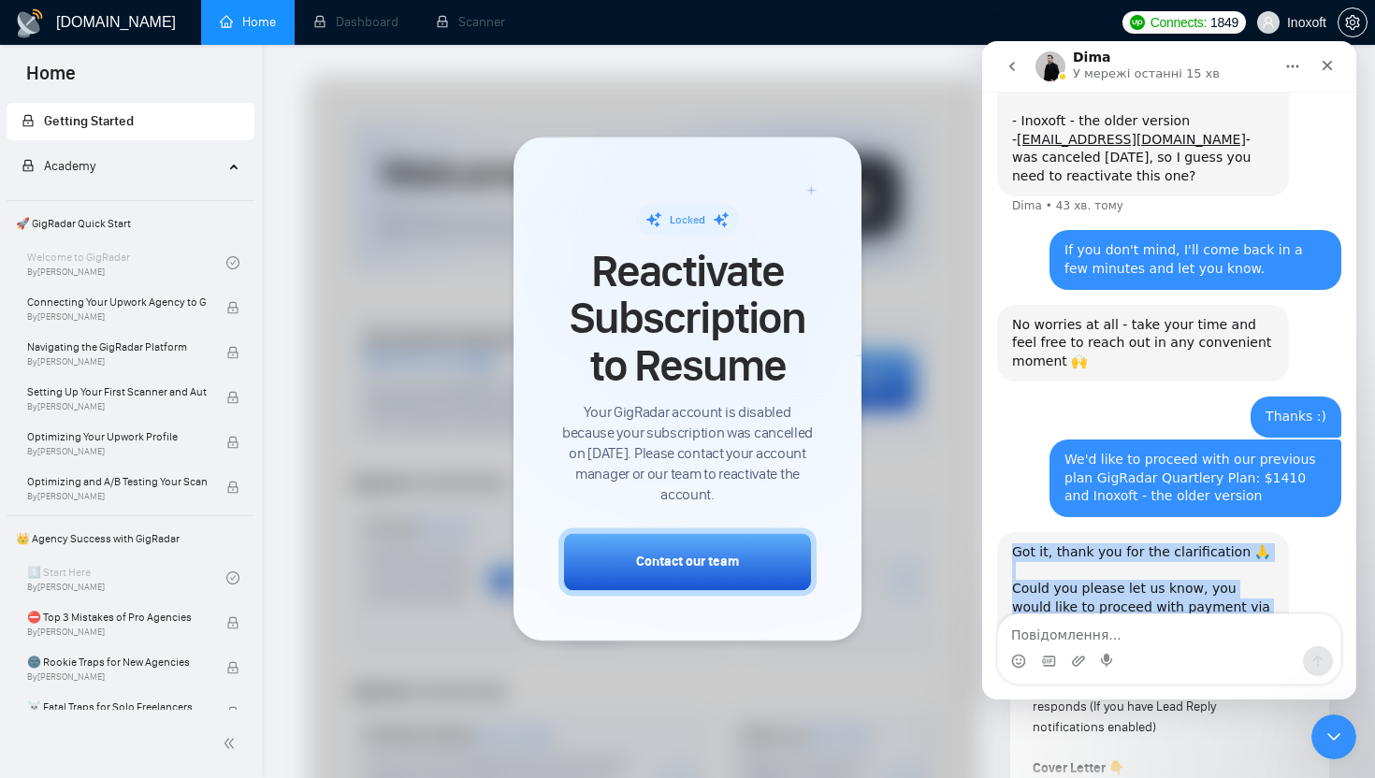
drag, startPoint x: 1090, startPoint y: 555, endPoint x: 1002, endPoint y: 459, distance: 129.7
click at [1002, 532] on div "Got it, thank you for the clarification 🙏 Could you please let us know, you wou…" at bounding box center [1143, 598] width 292 height 133
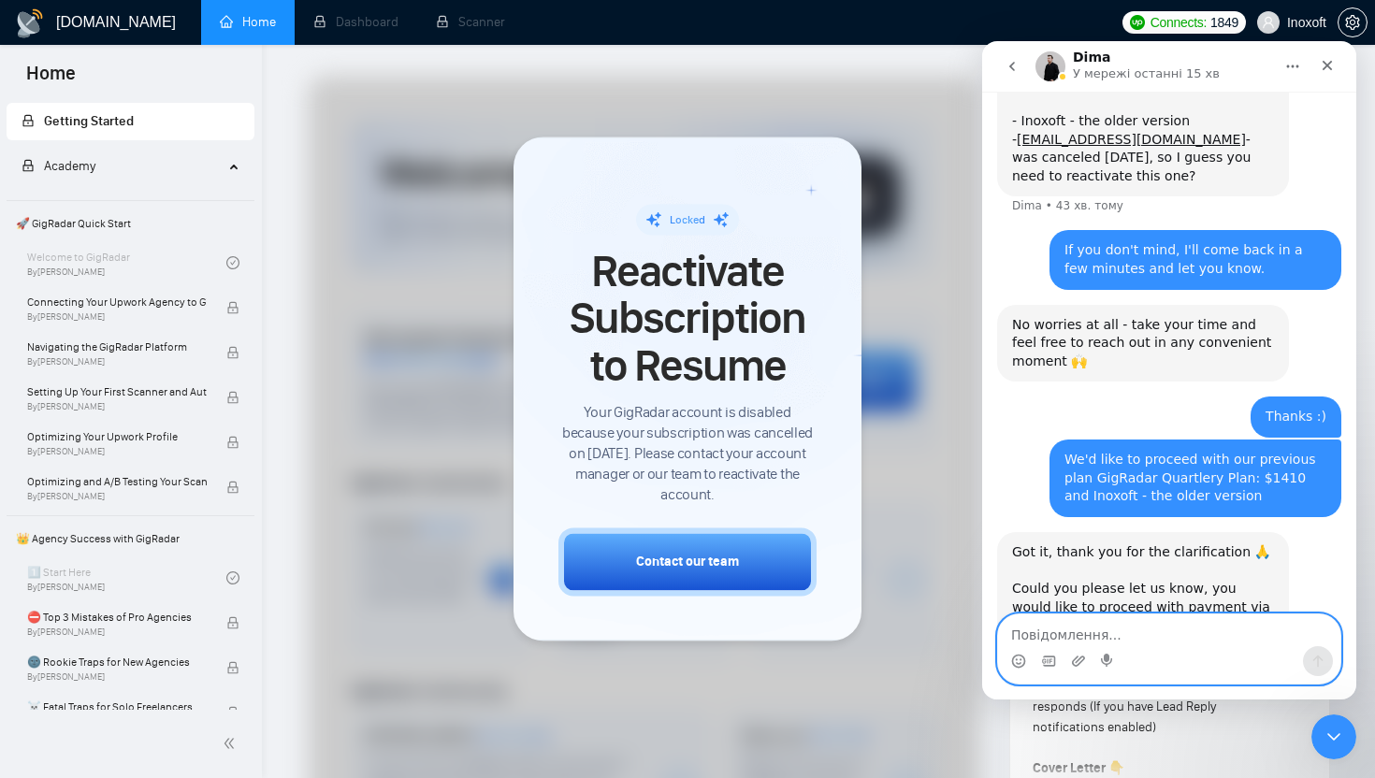
click at [1046, 644] on textarea "Повідомлення..." at bounding box center [1169, 631] width 342 height 32
type textarea "Ш"
type textarea "invoice link would be better"
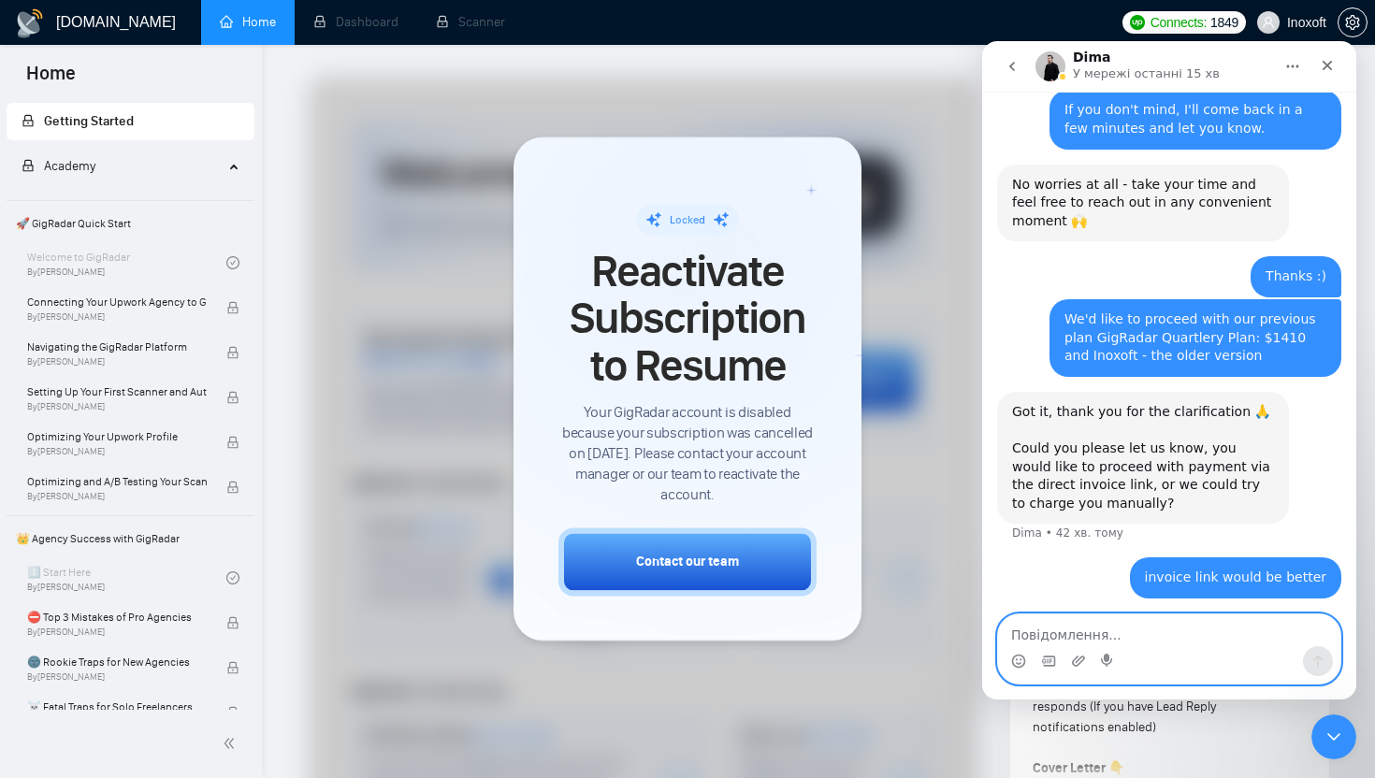
scroll to position [1462, 0]
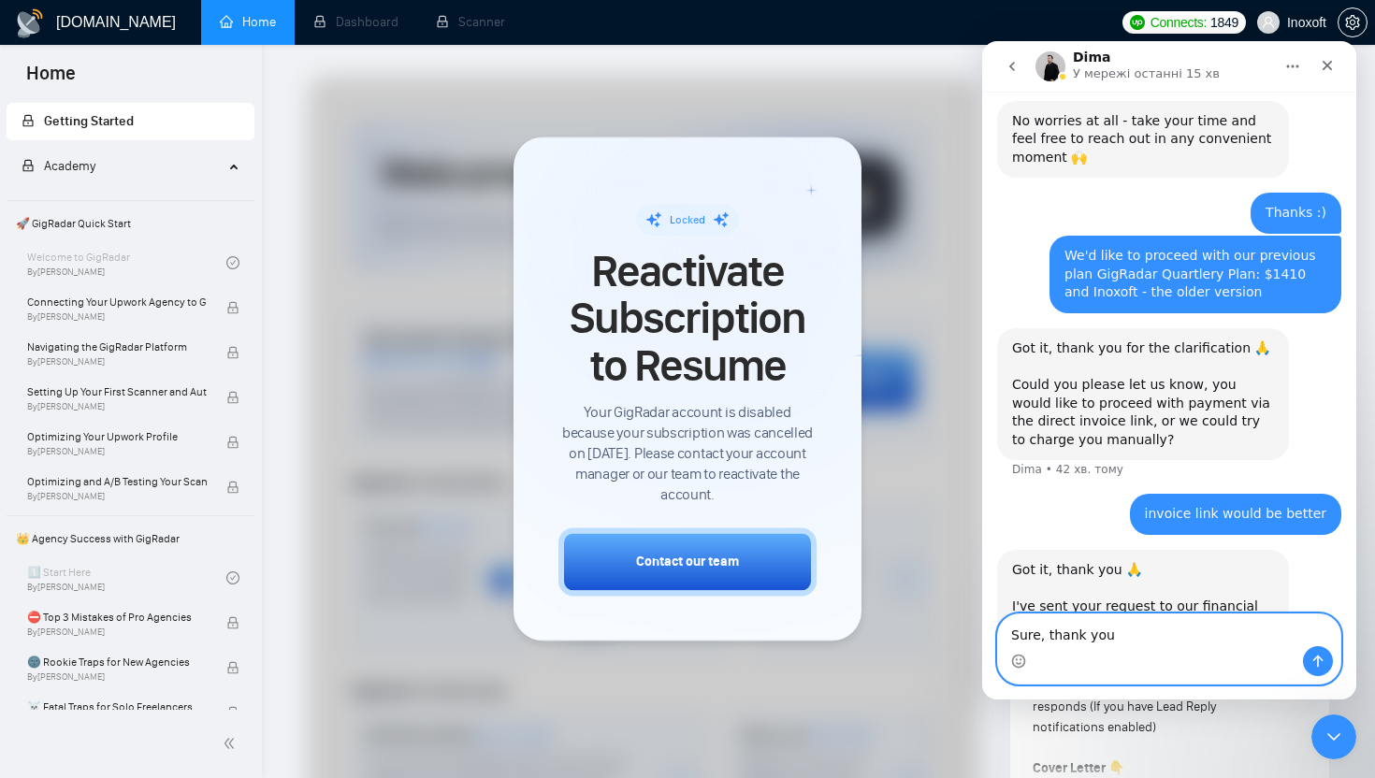
type textarea "Sure, thank you!"
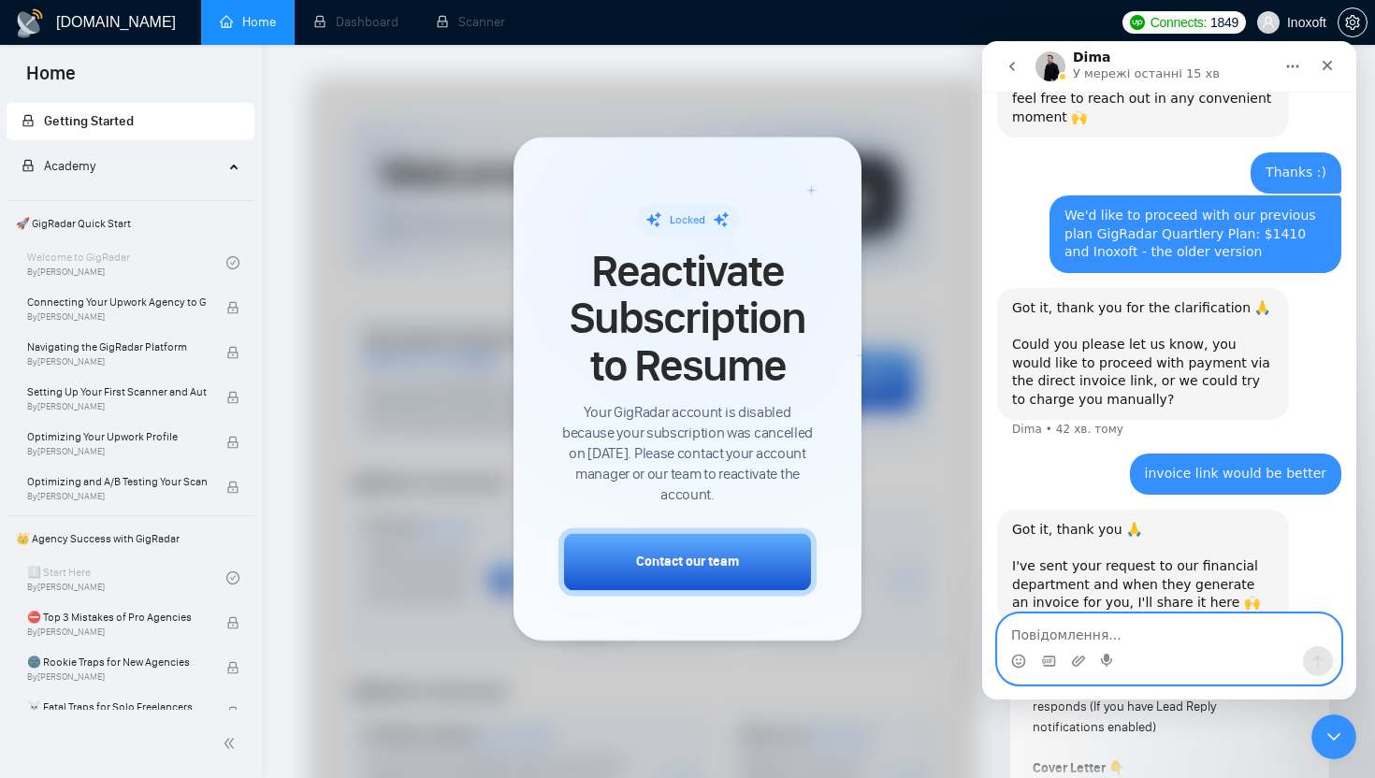
scroll to position [1517, 0]
